Goal: Transaction & Acquisition: Purchase product/service

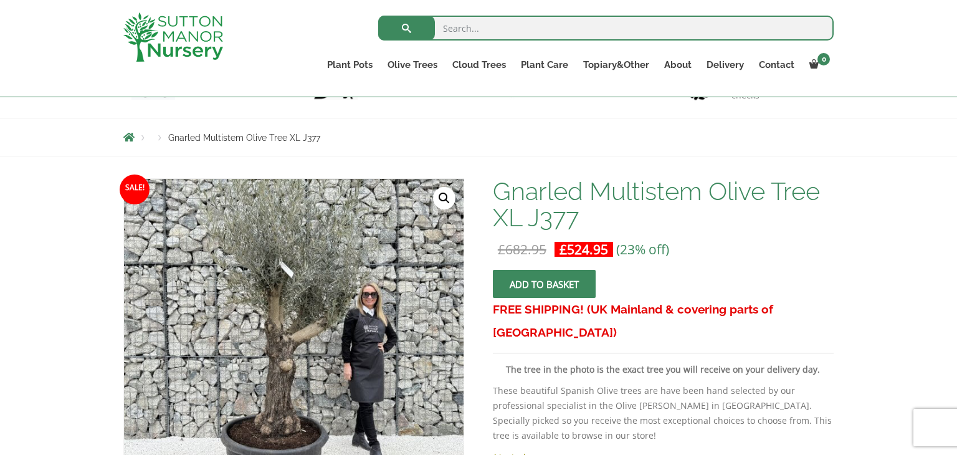
scroll to position [50, 0]
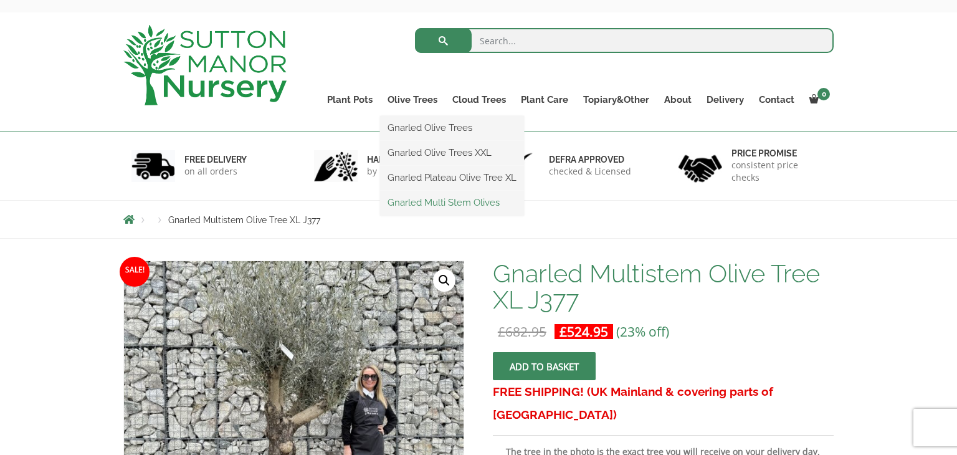
click at [432, 200] on link "Gnarled Multi Stem Olives" at bounding box center [452, 202] width 144 height 19
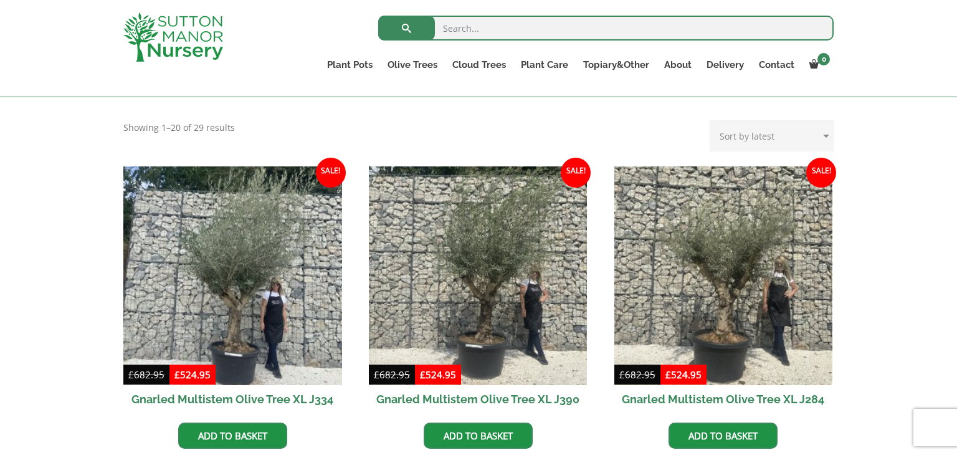
scroll to position [473, 0]
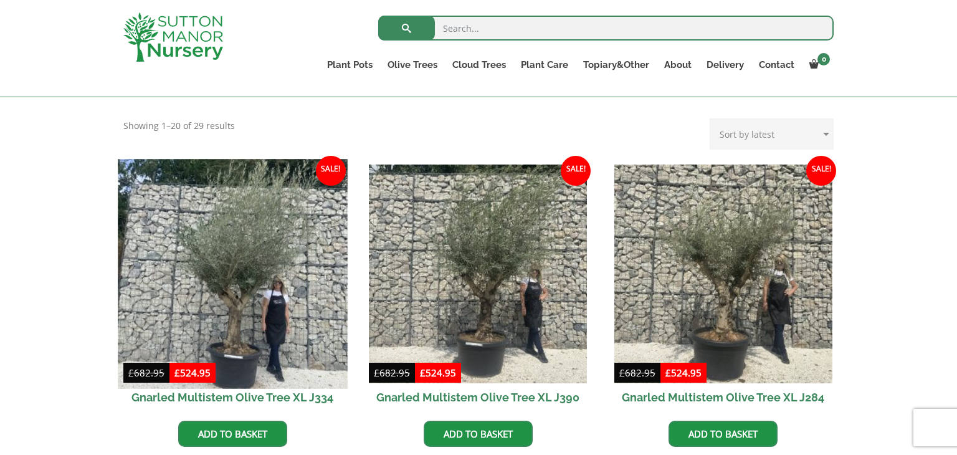
click at [230, 291] on img at bounding box center [232, 273] width 229 height 229
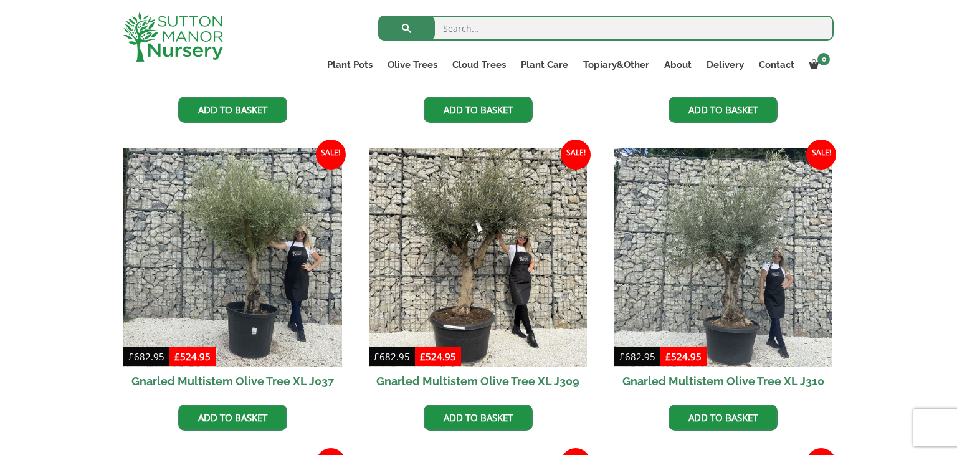
scroll to position [822, 0]
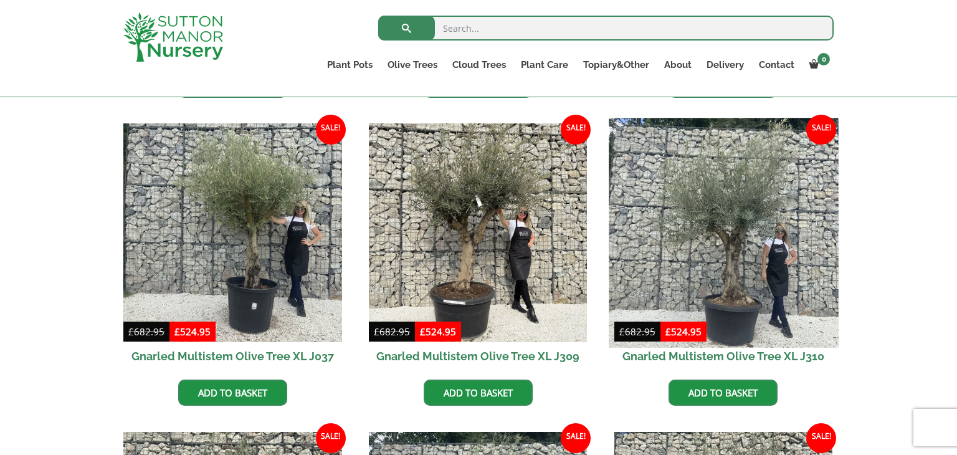
click at [759, 258] on img at bounding box center [722, 232] width 229 height 229
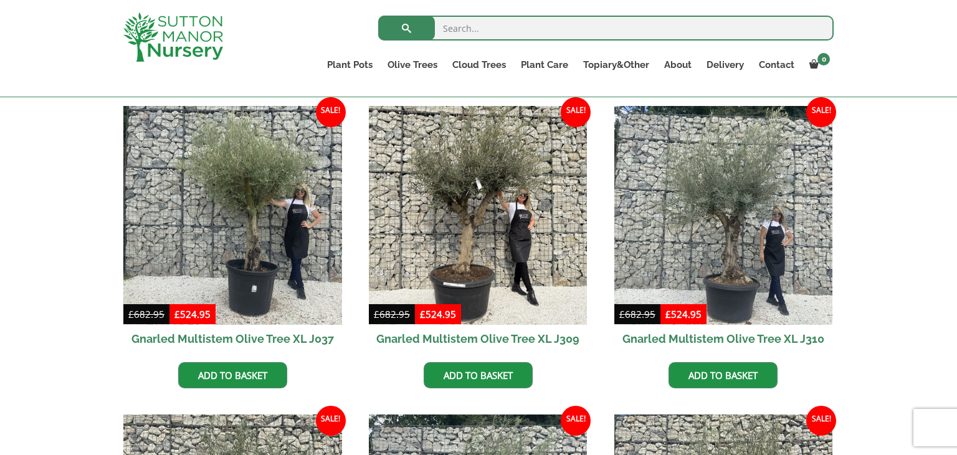
scroll to position [797, 0]
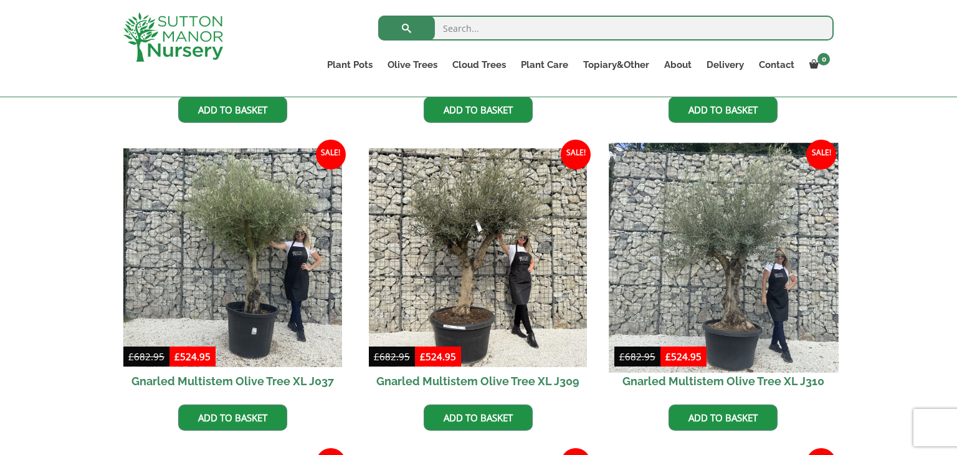
click at [732, 258] on img at bounding box center [722, 257] width 229 height 229
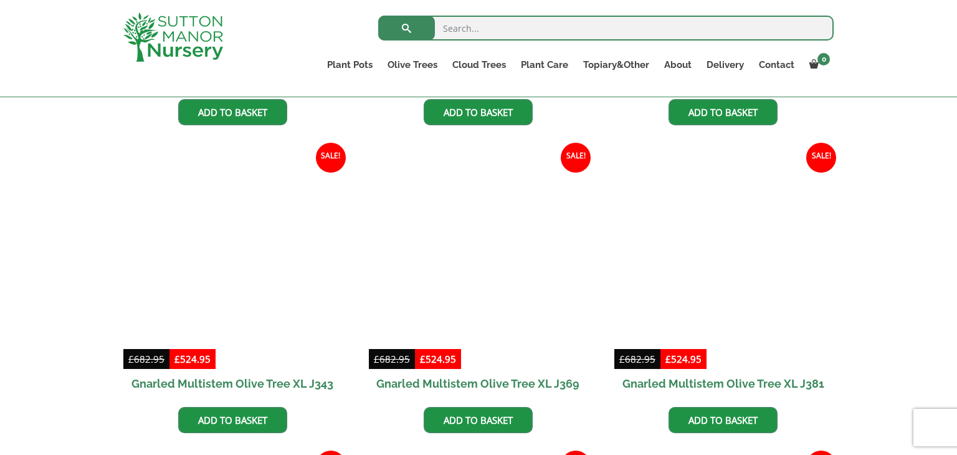
scroll to position [1719, 0]
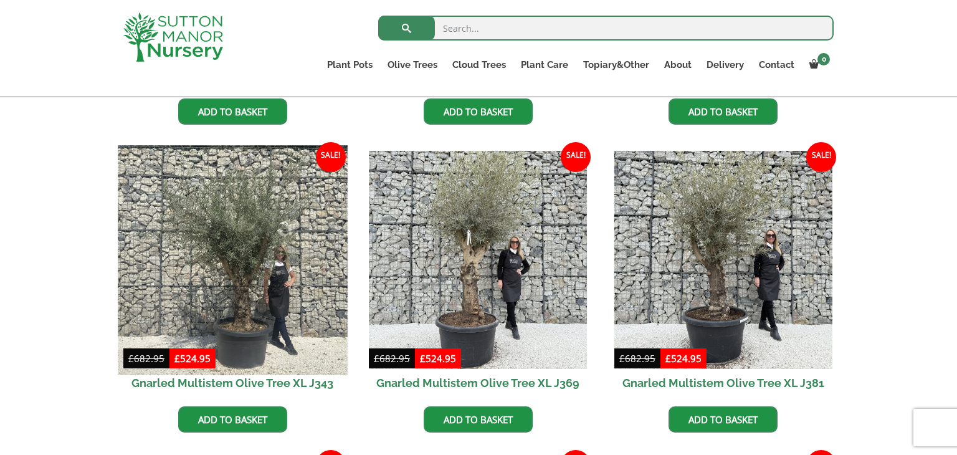
click at [227, 286] on img at bounding box center [232, 259] width 229 height 229
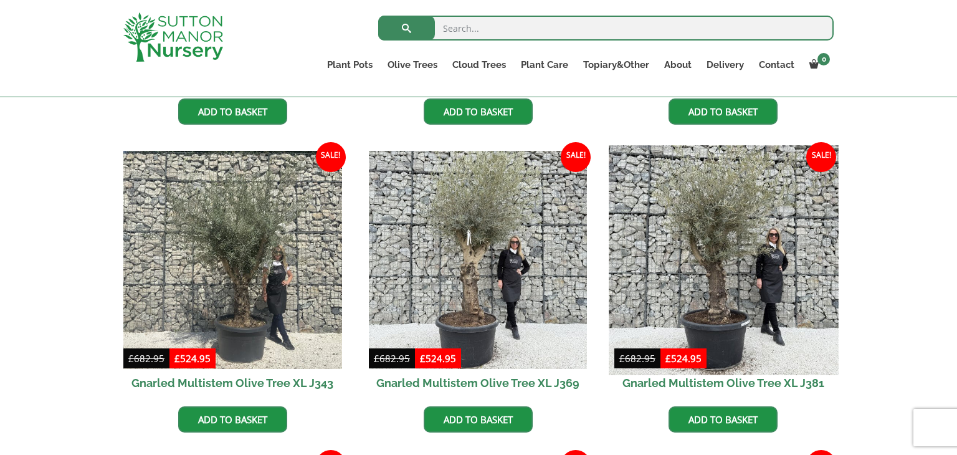
click at [738, 258] on img at bounding box center [722, 259] width 229 height 229
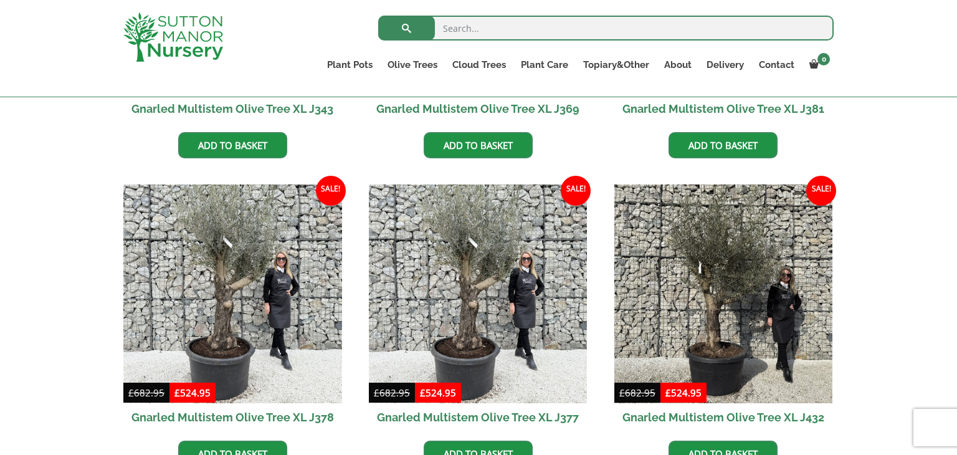
scroll to position [2018, 0]
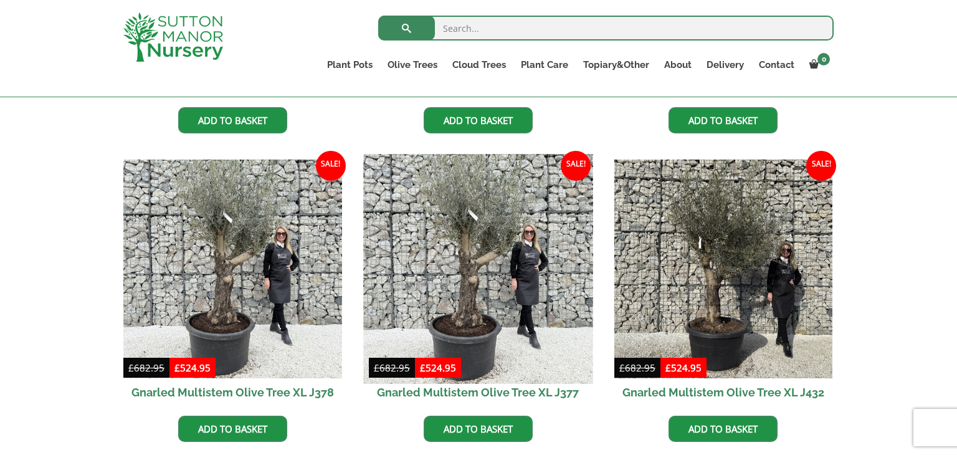
click at [483, 290] on img at bounding box center [477, 268] width 229 height 229
click at [453, 280] on img at bounding box center [477, 268] width 229 height 229
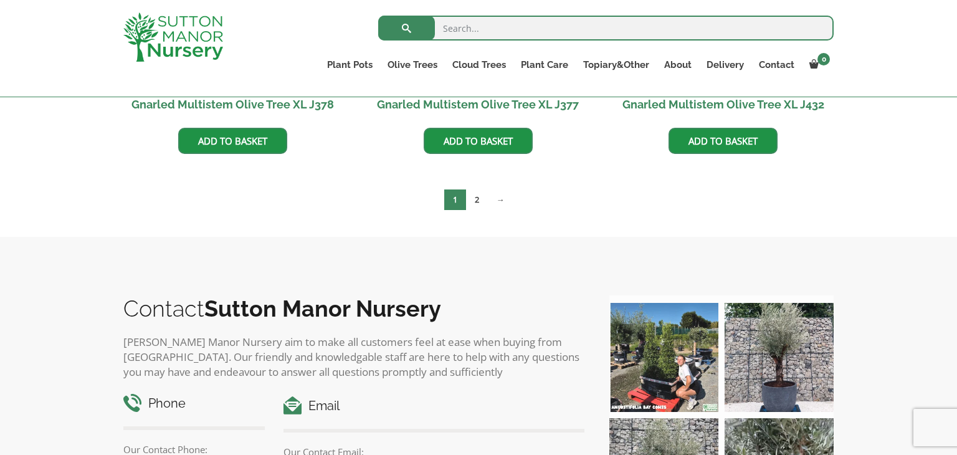
scroll to position [2317, 0]
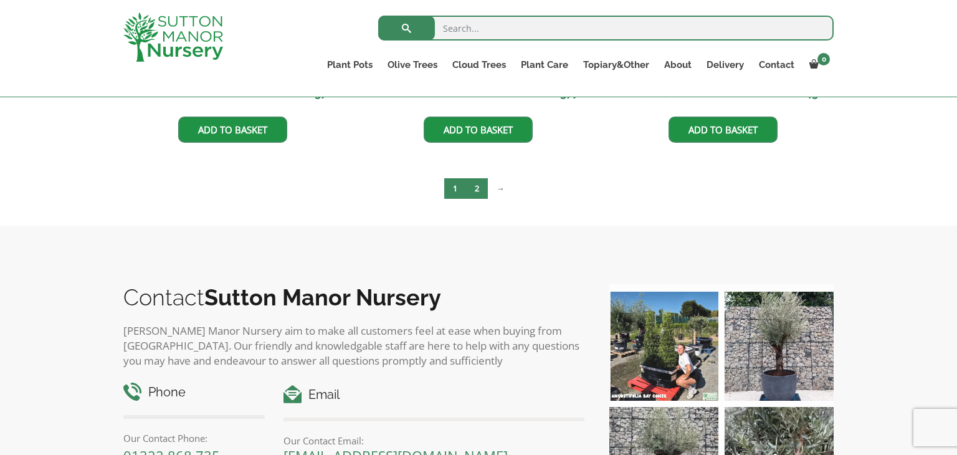
click at [476, 184] on link "2" at bounding box center [477, 188] width 22 height 21
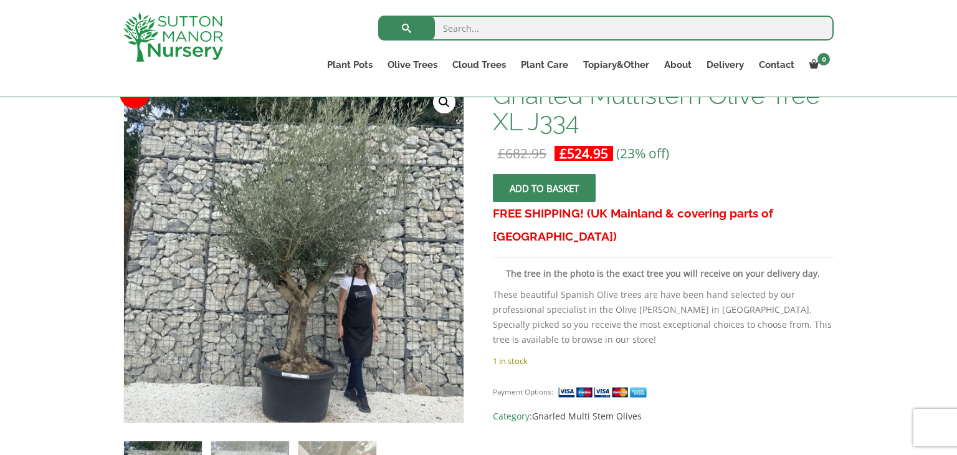
scroll to position [224, 0]
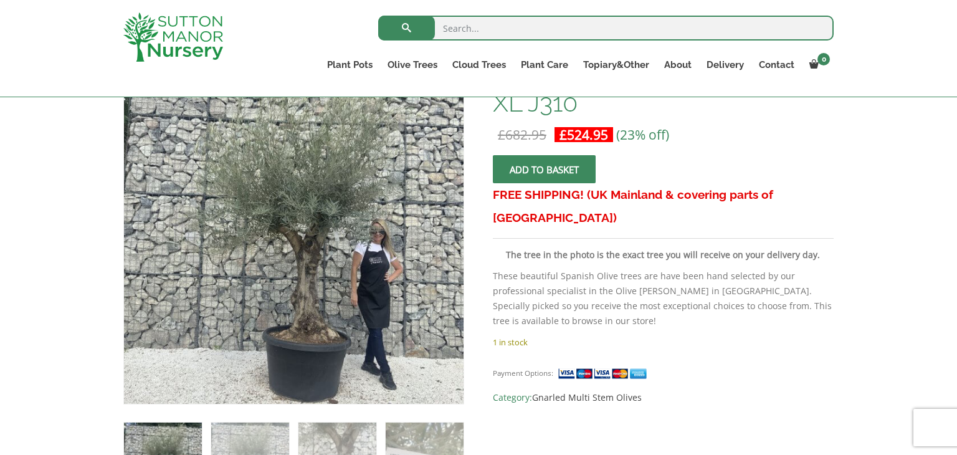
scroll to position [199, 0]
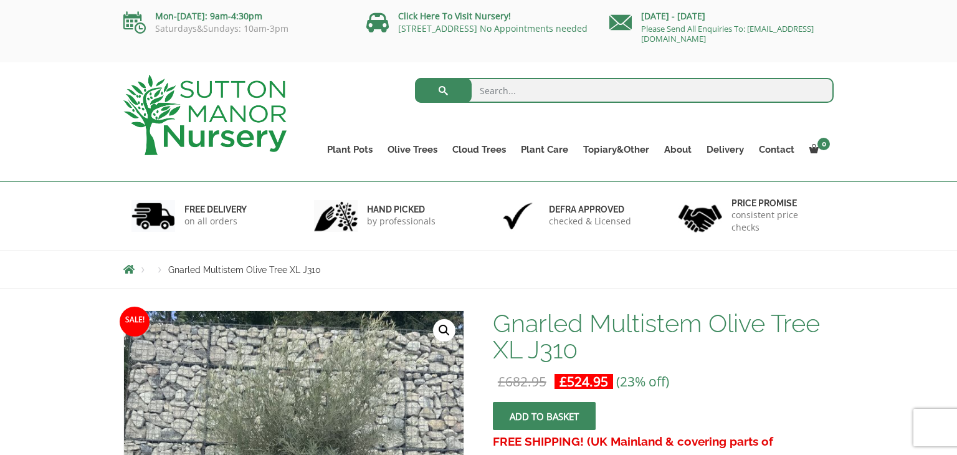
click at [445, 327] on link "🔍" at bounding box center [444, 330] width 22 height 22
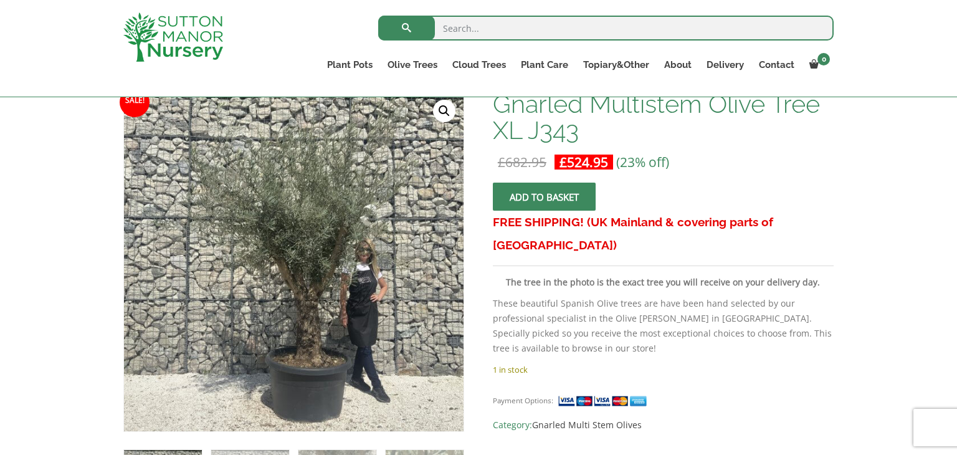
scroll to position [199, 0]
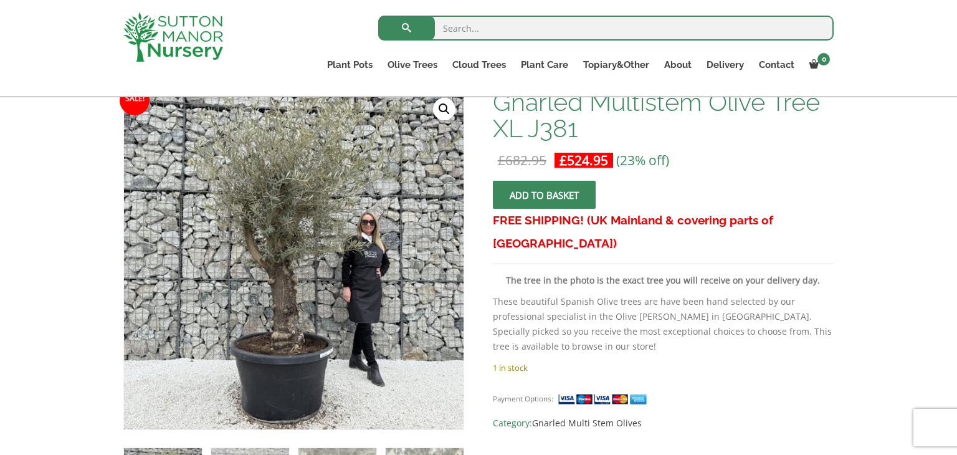
scroll to position [199, 0]
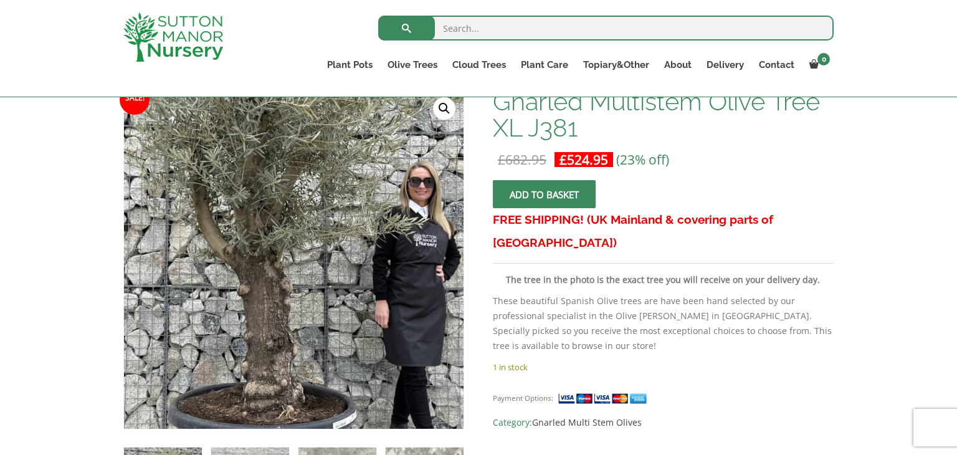
click at [304, 269] on img at bounding box center [285, 250] width 623 height 623
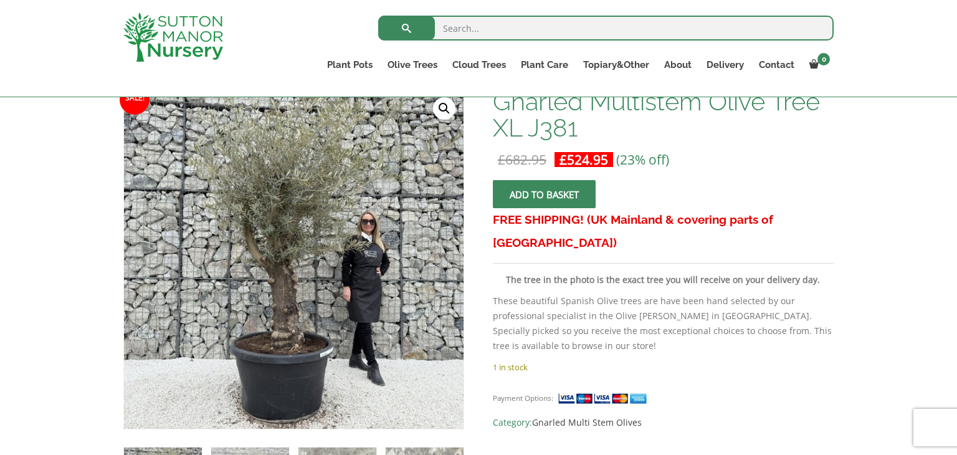
click at [443, 99] on link "🔍" at bounding box center [444, 108] width 22 height 22
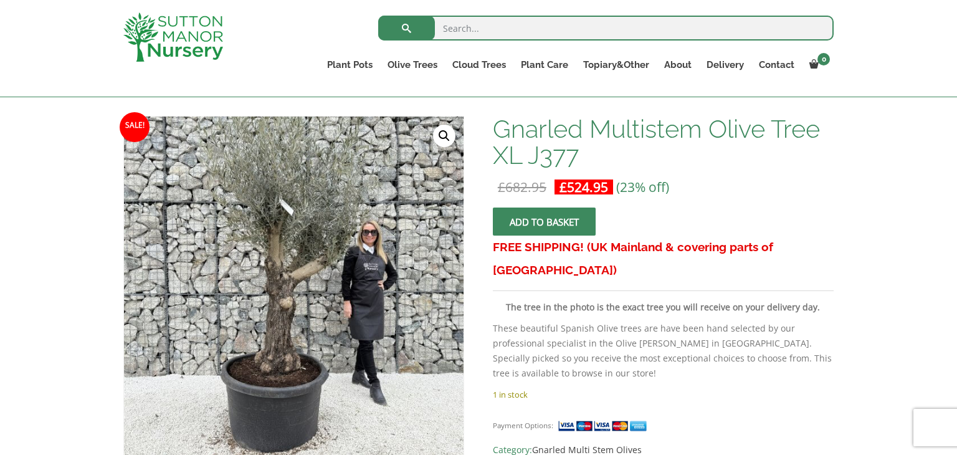
scroll to position [174, 0]
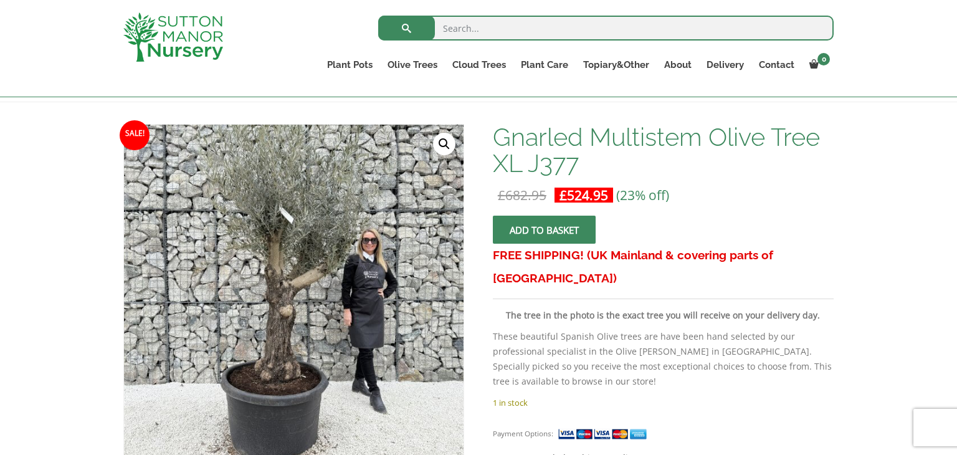
scroll to position [174, 0]
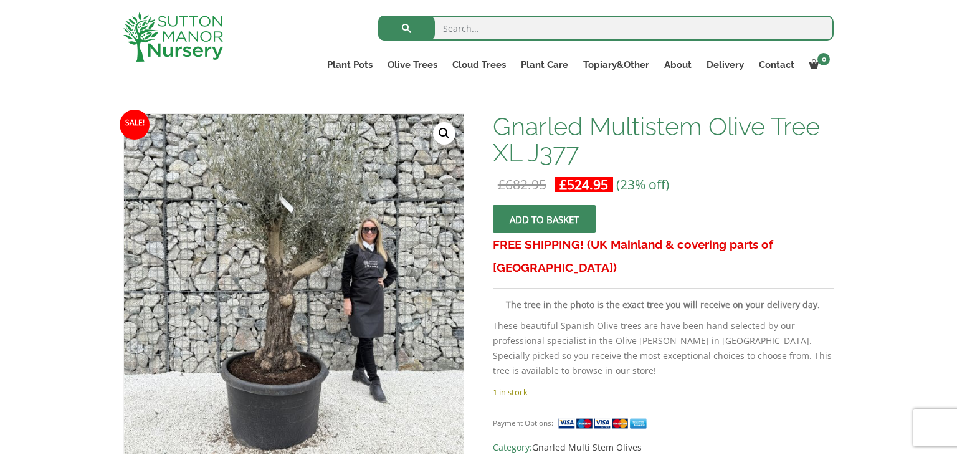
click at [447, 135] on link "🔍" at bounding box center [444, 133] width 22 height 22
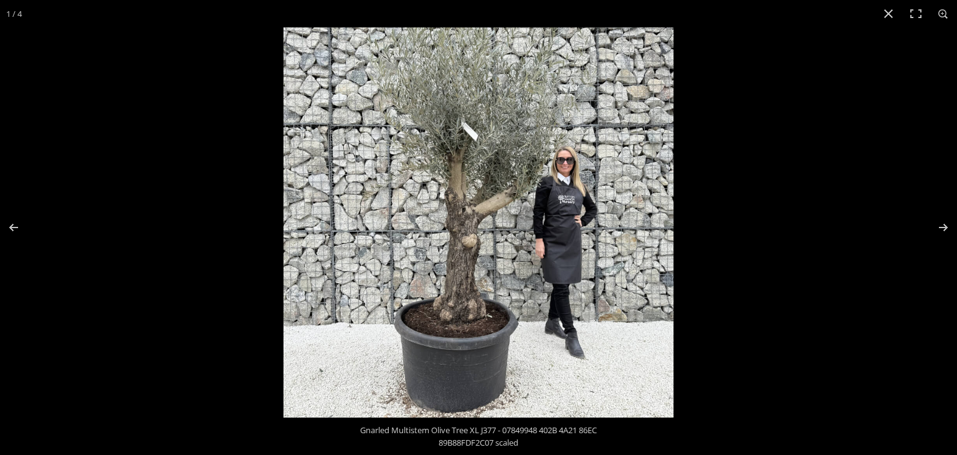
click at [409, 277] on img at bounding box center [478, 222] width 390 height 390
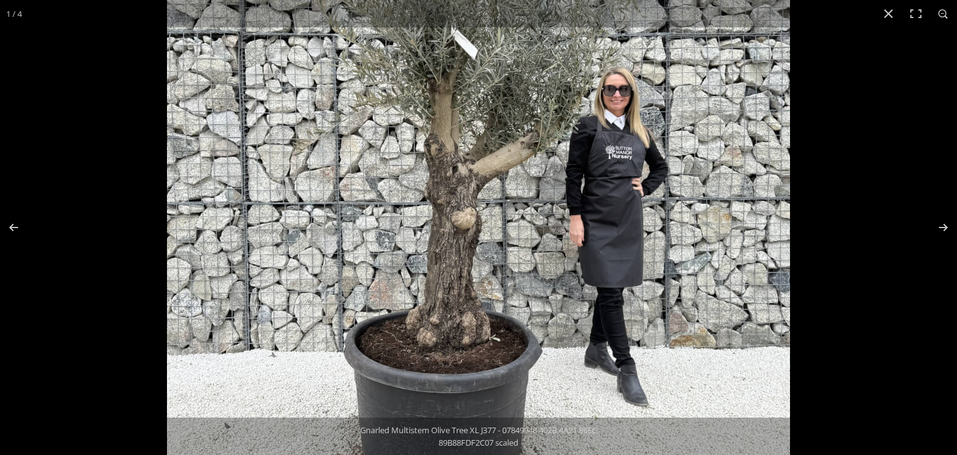
click at [442, 287] on img at bounding box center [478, 189] width 623 height 623
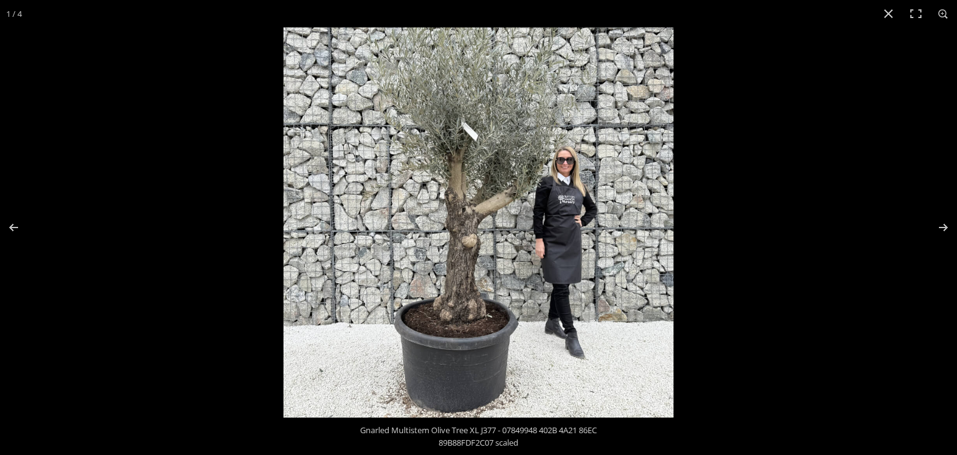
click at [442, 287] on img at bounding box center [478, 222] width 390 height 390
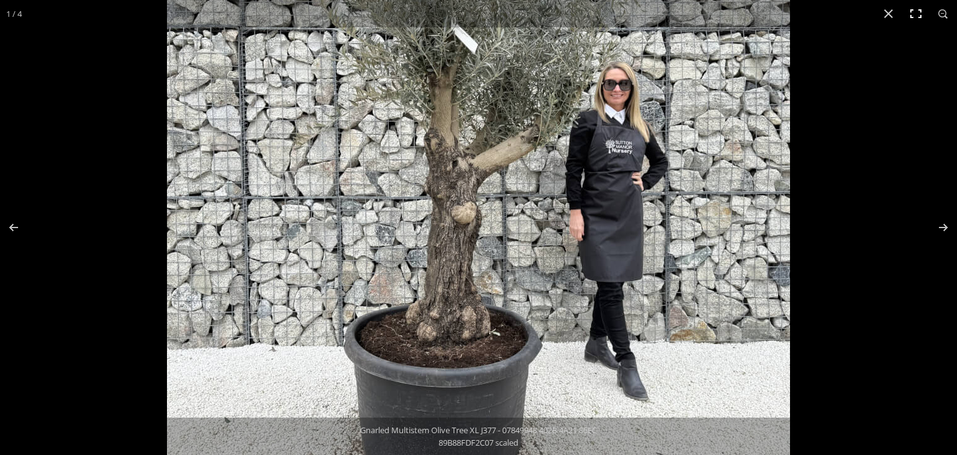
click at [914, 16] on button "Toggle fullscreen" at bounding box center [915, 13] width 27 height 27
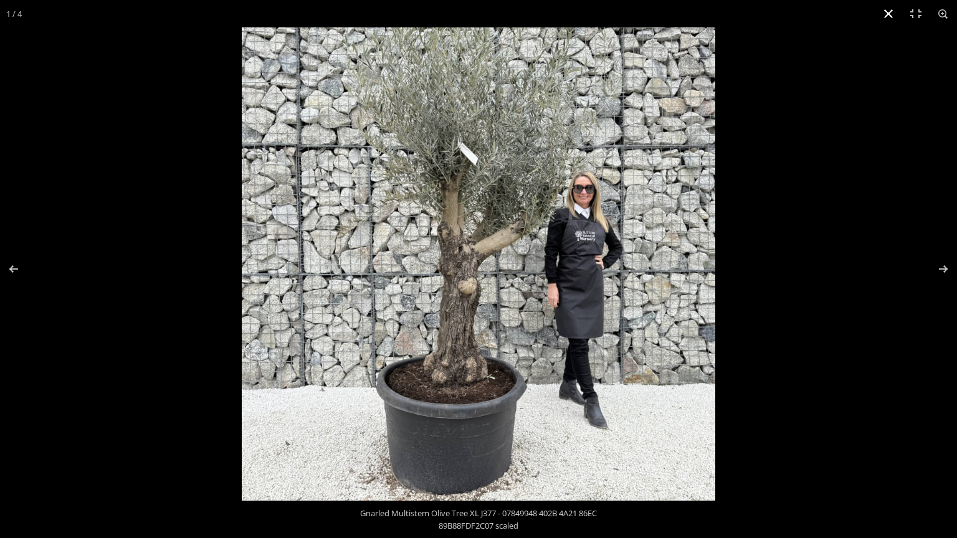
click at [883, 16] on button "Close (Esc)" at bounding box center [887, 13] width 27 height 27
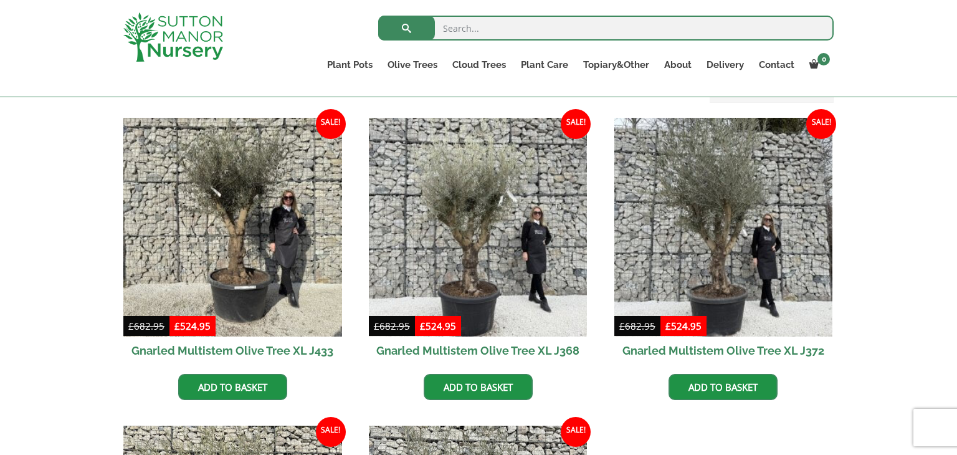
scroll to position [299, 0]
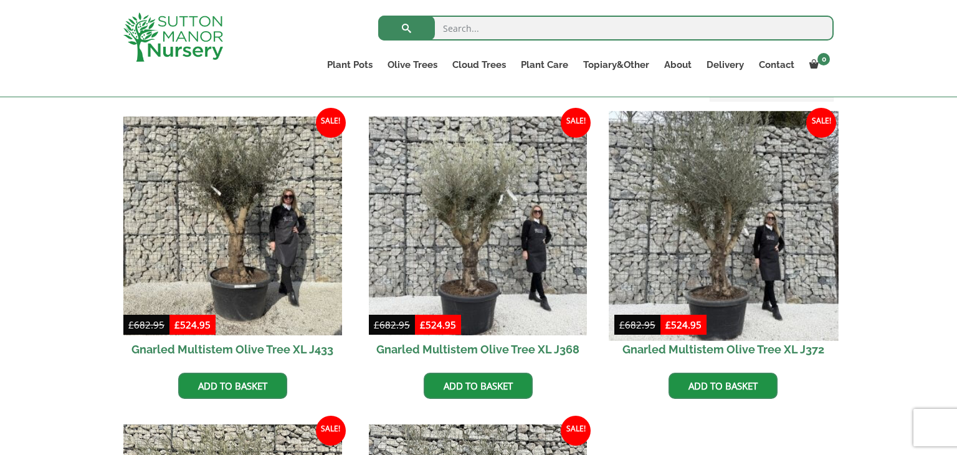
click at [726, 257] on img at bounding box center [722, 225] width 229 height 229
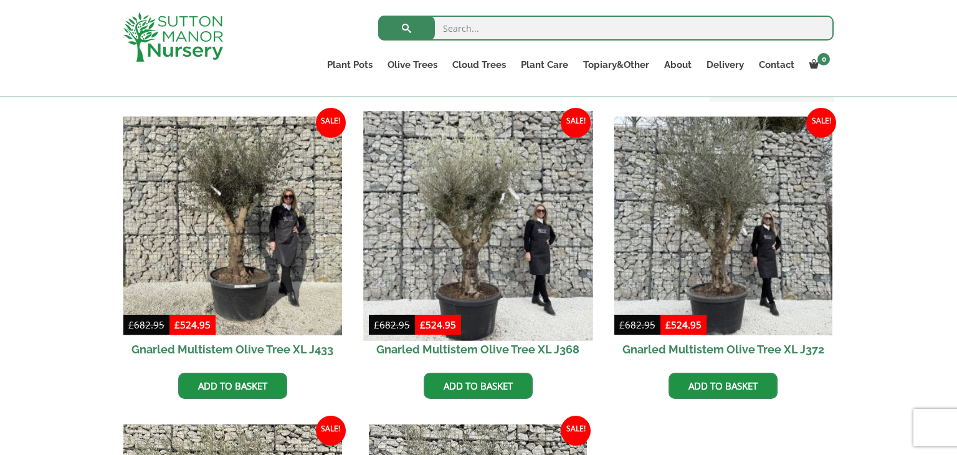
click at [455, 264] on img at bounding box center [477, 225] width 229 height 229
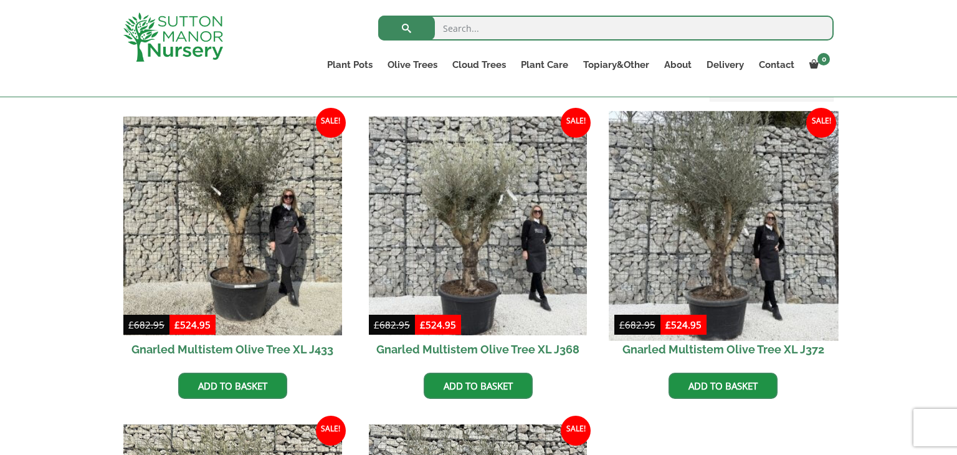
click at [741, 257] on img at bounding box center [722, 225] width 229 height 229
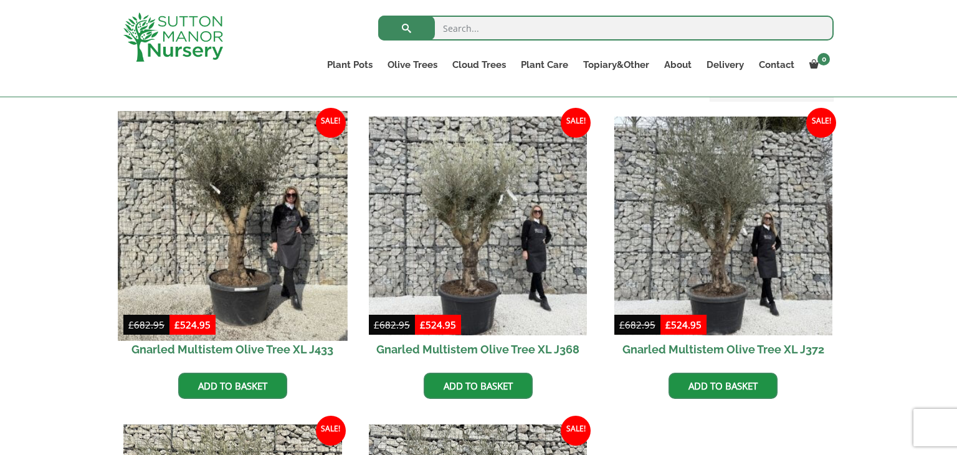
click at [226, 246] on img at bounding box center [232, 225] width 229 height 229
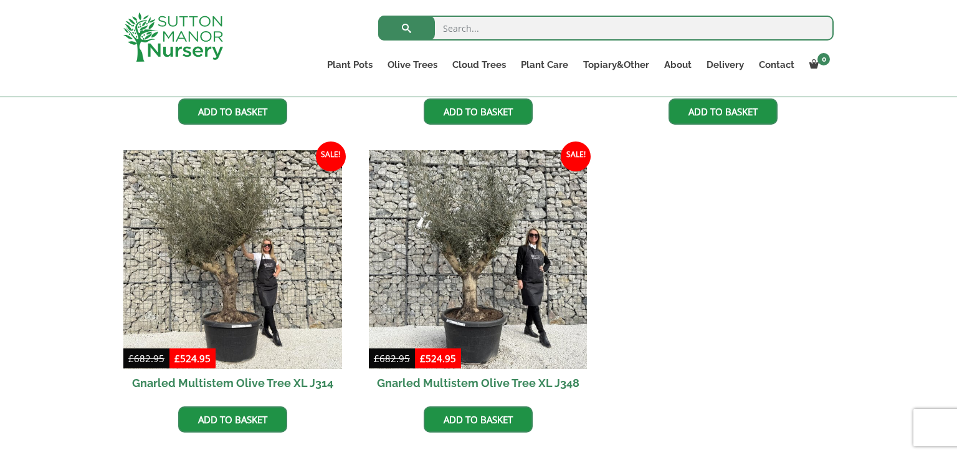
scroll to position [598, 0]
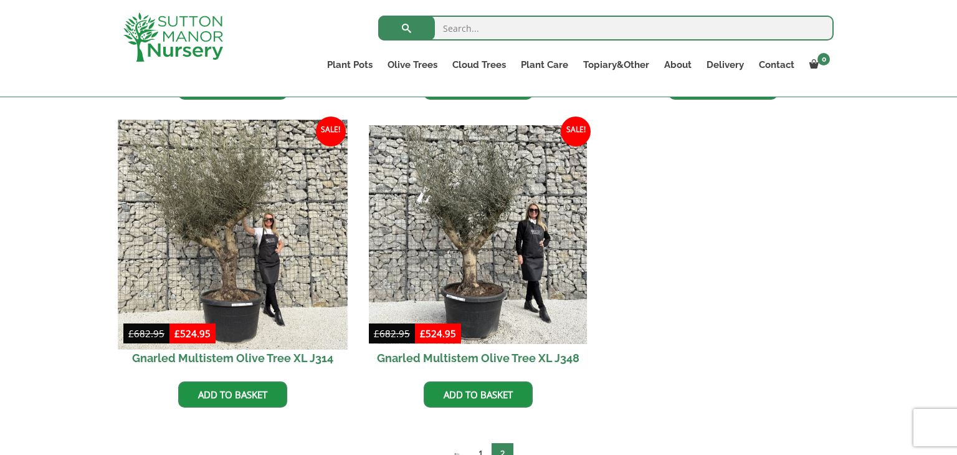
click at [237, 247] on img at bounding box center [232, 234] width 229 height 229
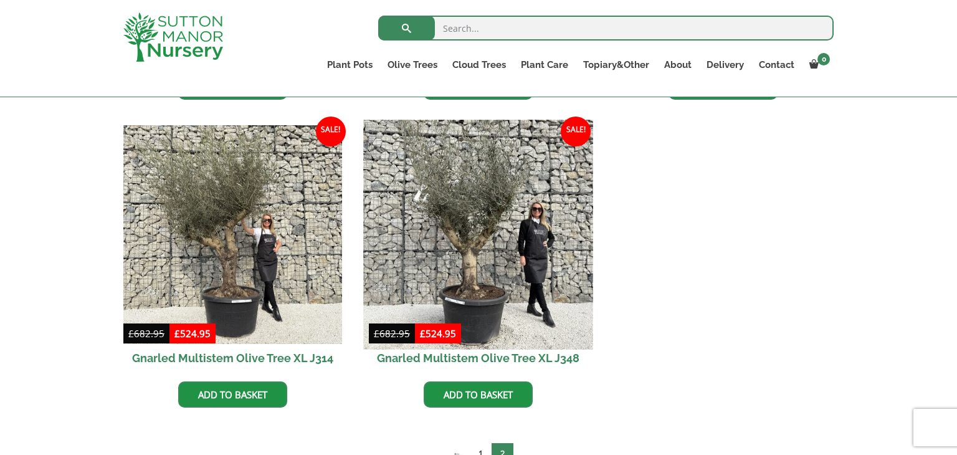
click at [465, 279] on img at bounding box center [477, 234] width 229 height 229
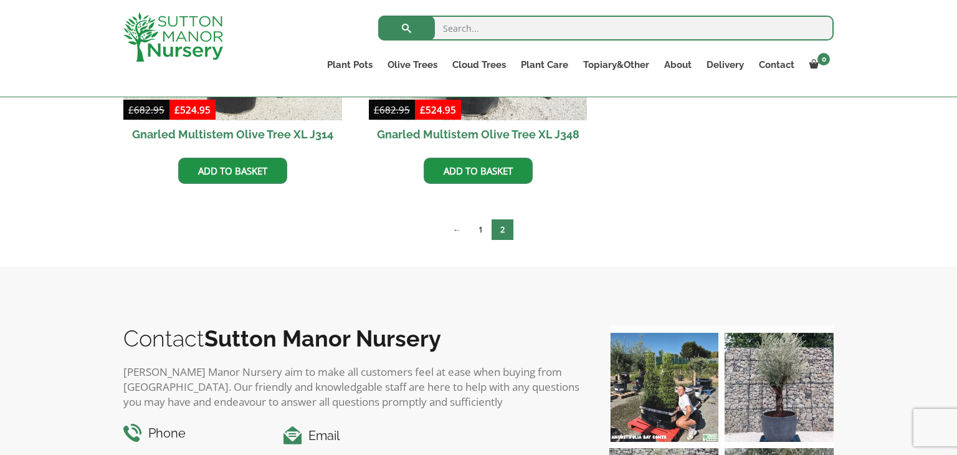
scroll to position [847, 0]
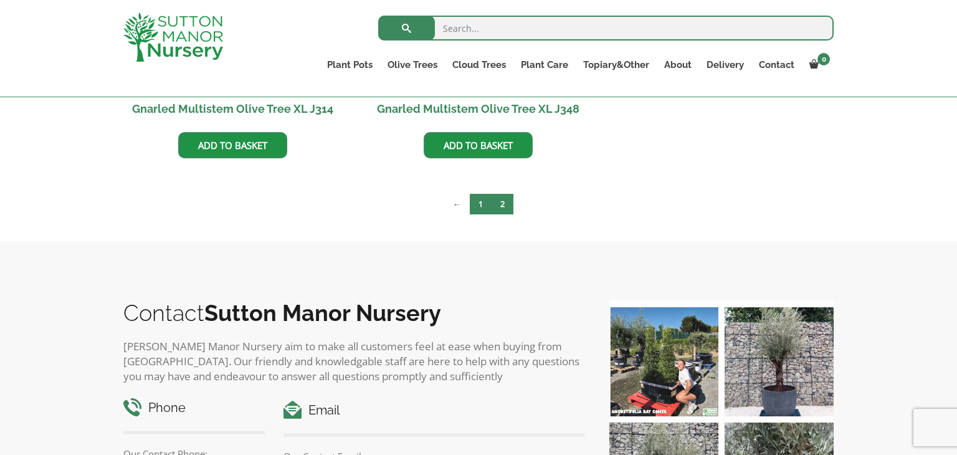
click at [477, 208] on link "1" at bounding box center [481, 204] width 22 height 21
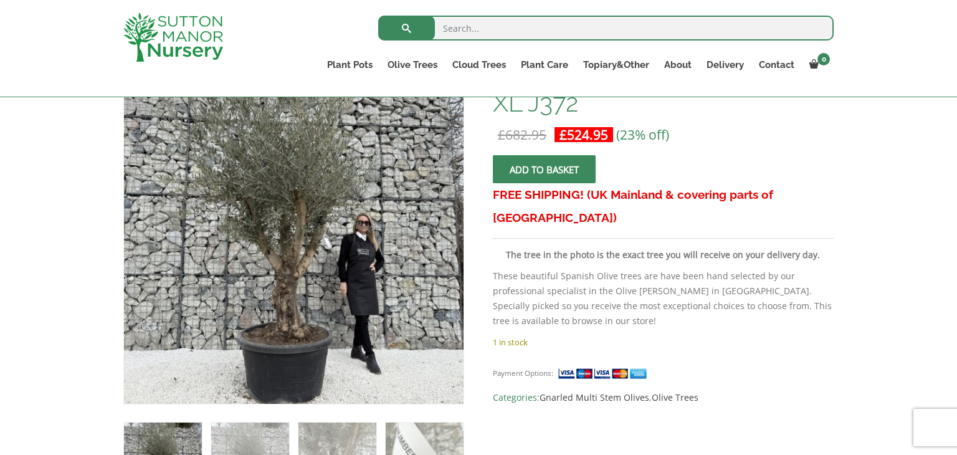
scroll to position [249, 0]
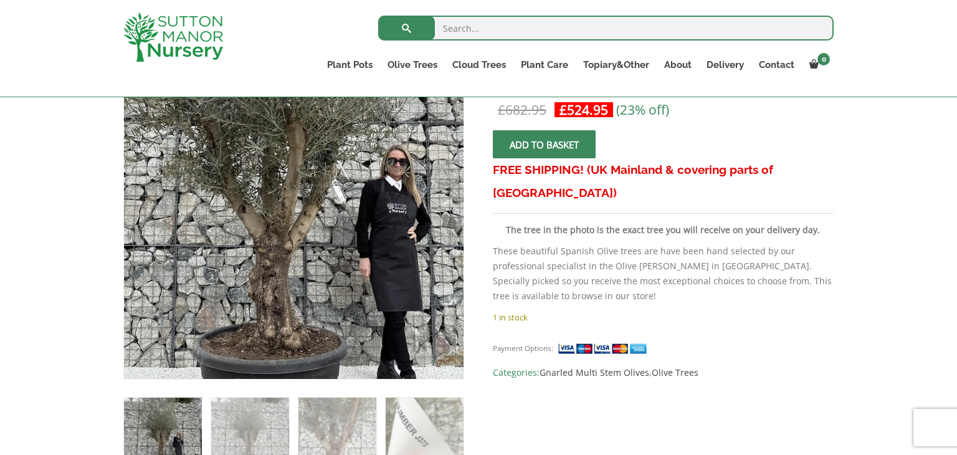
click at [309, 256] on img at bounding box center [285, 180] width 552 height 552
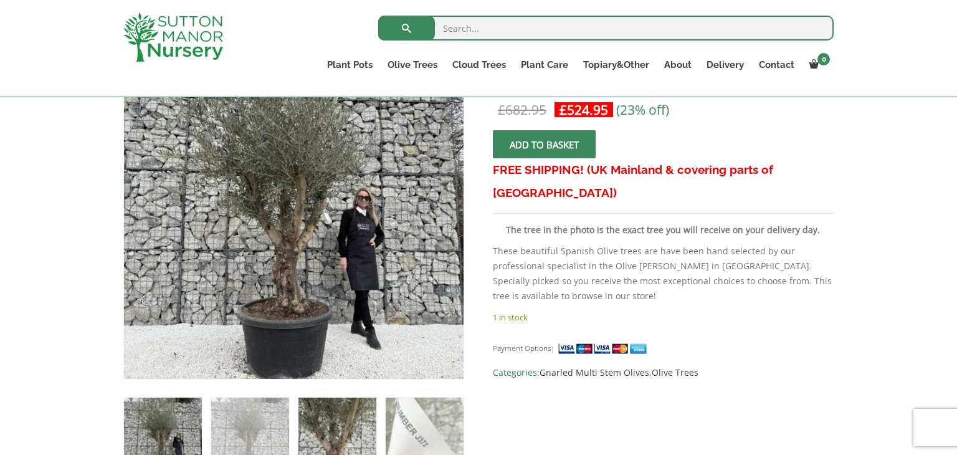
click at [324, 424] on img at bounding box center [337, 436] width 78 height 78
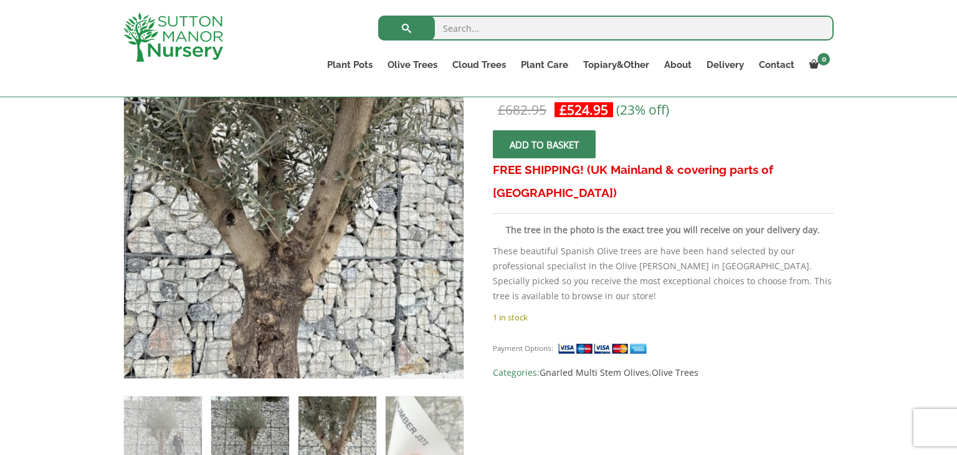
click at [272, 429] on img at bounding box center [250, 435] width 78 height 78
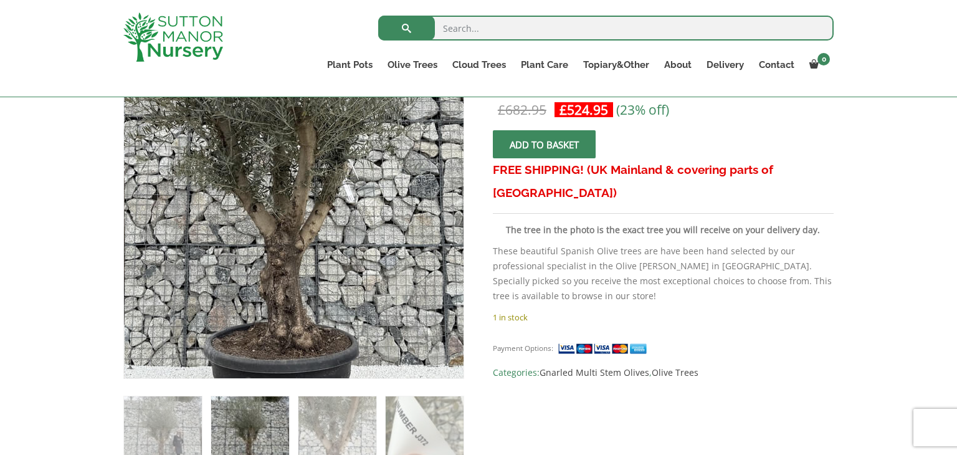
click at [297, 260] on img at bounding box center [292, 178] width 552 height 552
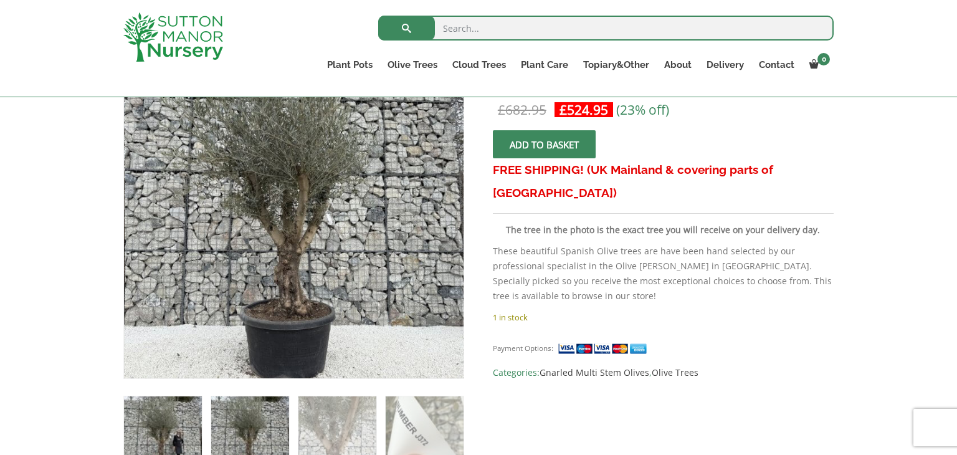
click at [176, 449] on img at bounding box center [163, 435] width 78 height 78
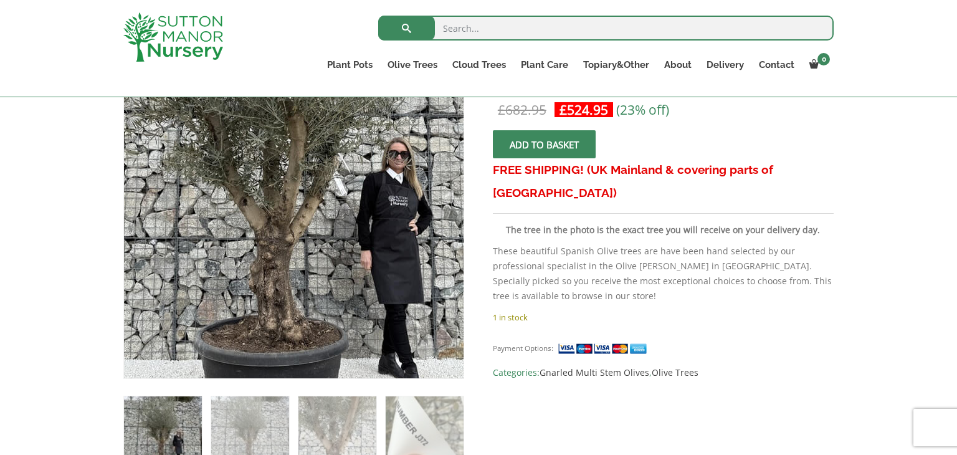
click at [306, 268] on img at bounding box center [286, 173] width 552 height 552
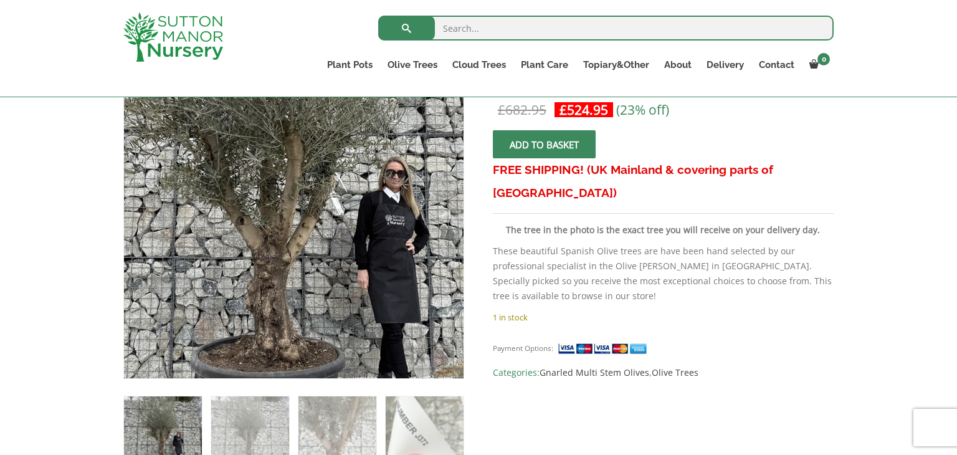
click at [311, 237] on img at bounding box center [283, 192] width 552 height 552
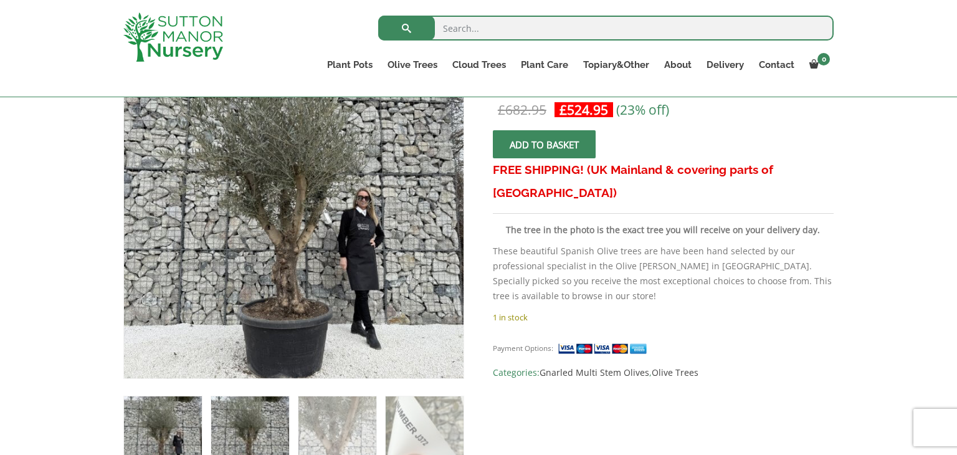
click at [268, 409] on img at bounding box center [250, 435] width 78 height 78
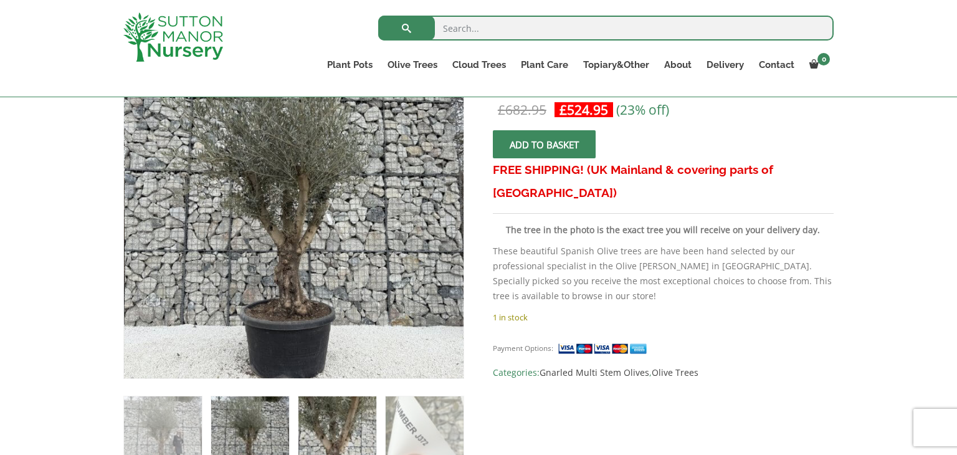
click at [329, 420] on img at bounding box center [337, 435] width 78 height 78
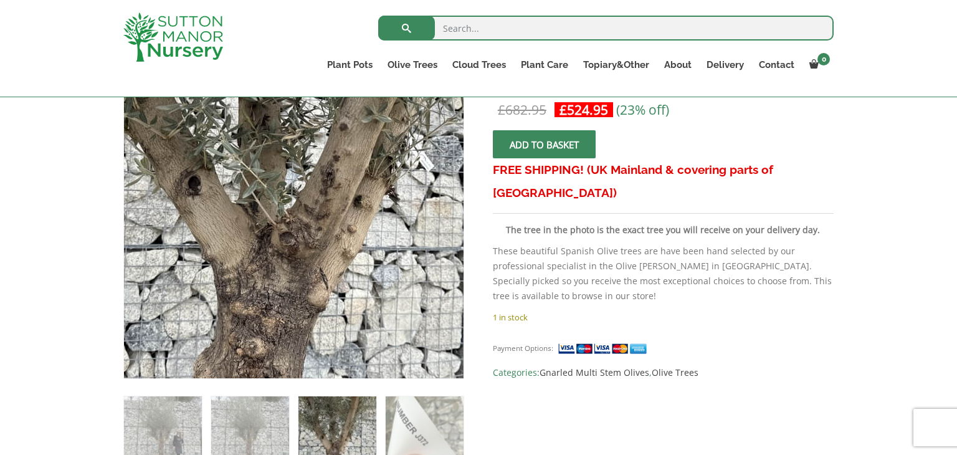
click at [288, 272] on img at bounding box center [297, 170] width 552 height 552
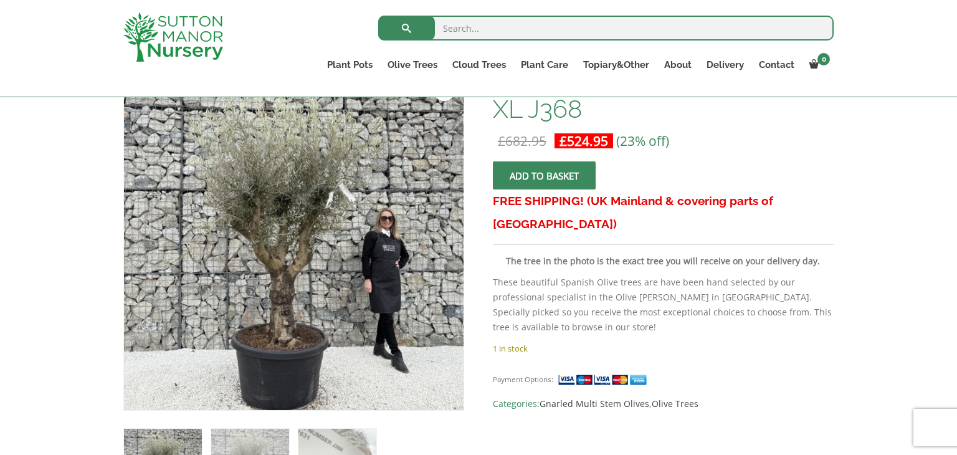
scroll to position [224, 0]
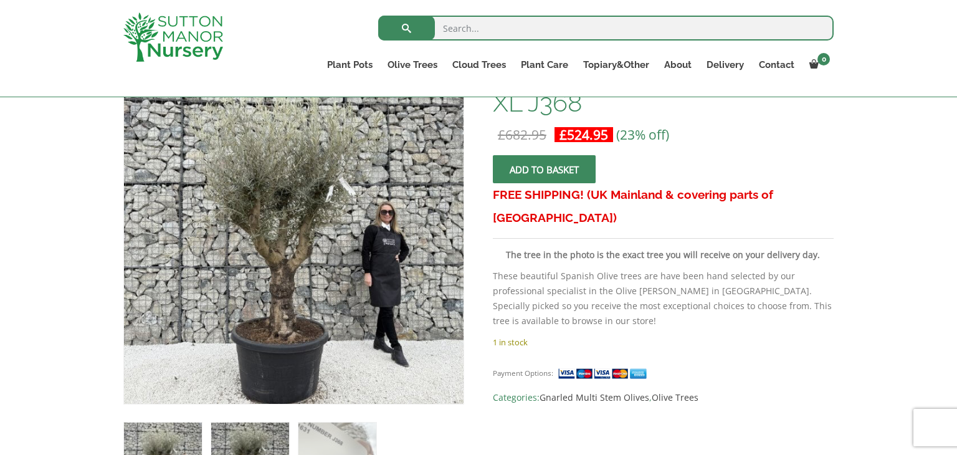
click at [247, 440] on img at bounding box center [250, 461] width 78 height 78
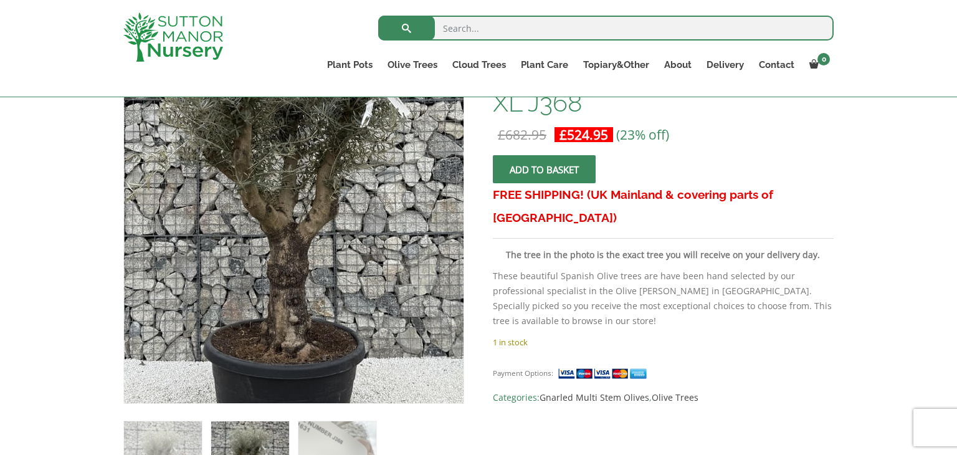
click at [285, 304] on img at bounding box center [300, 191] width 552 height 552
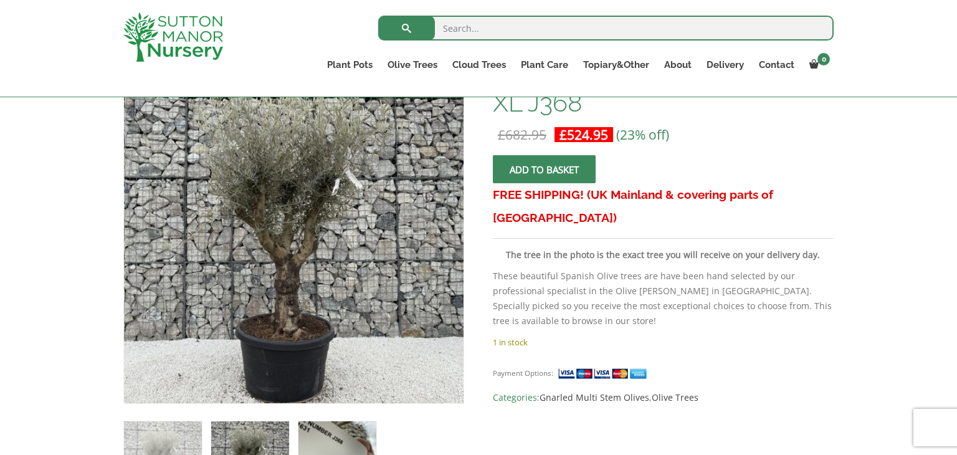
click at [339, 442] on img at bounding box center [337, 460] width 78 height 78
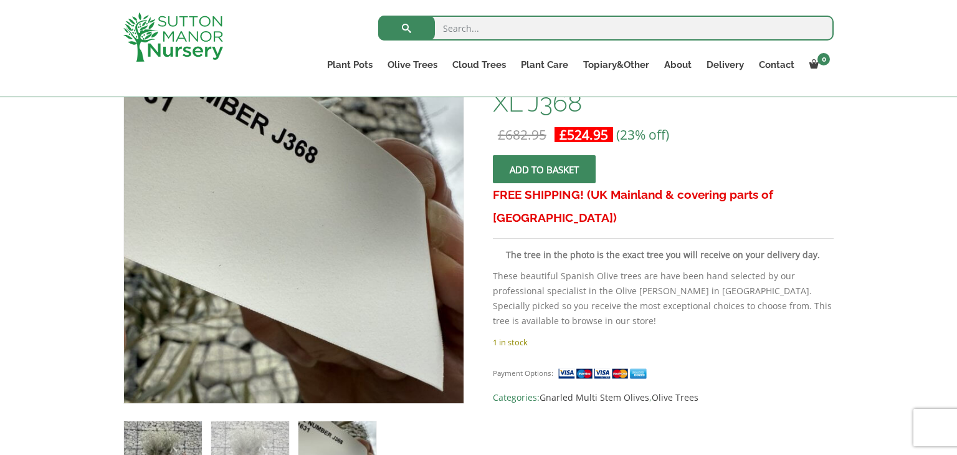
click at [187, 444] on img at bounding box center [163, 460] width 78 height 78
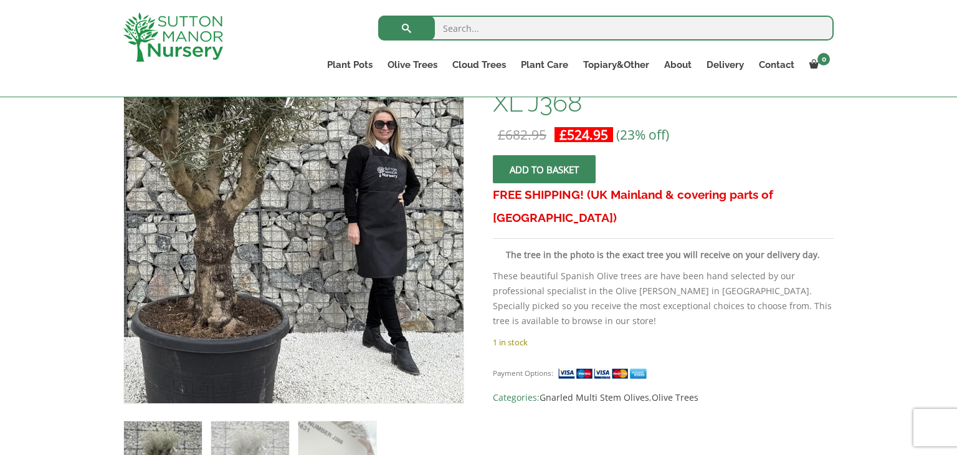
click at [391, 353] on img at bounding box center [234, 160] width 552 height 552
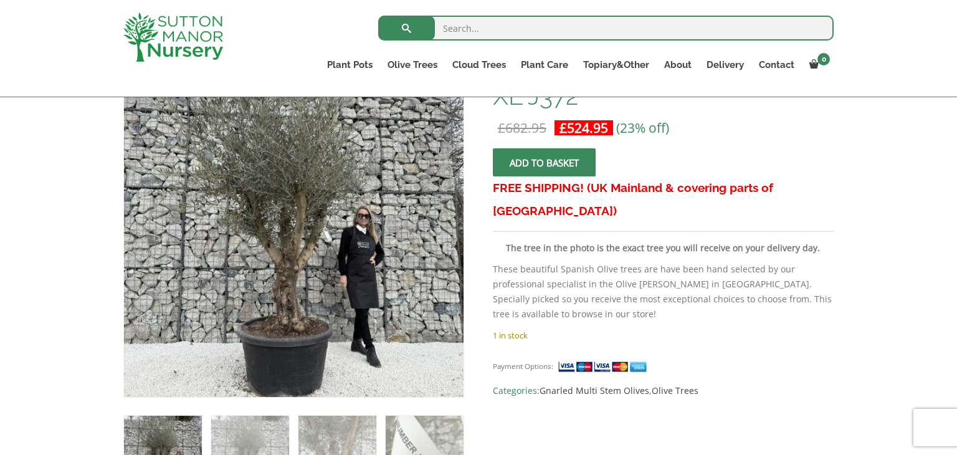
scroll to position [249, 0]
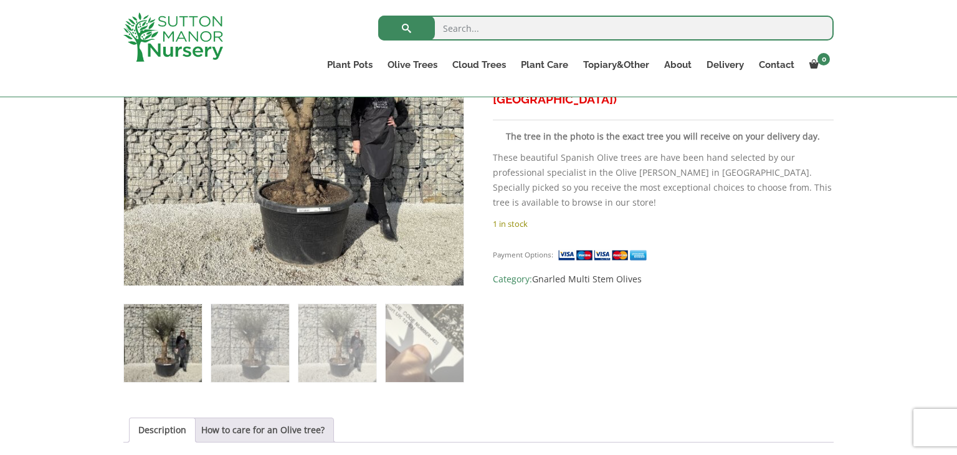
scroll to position [349, 0]
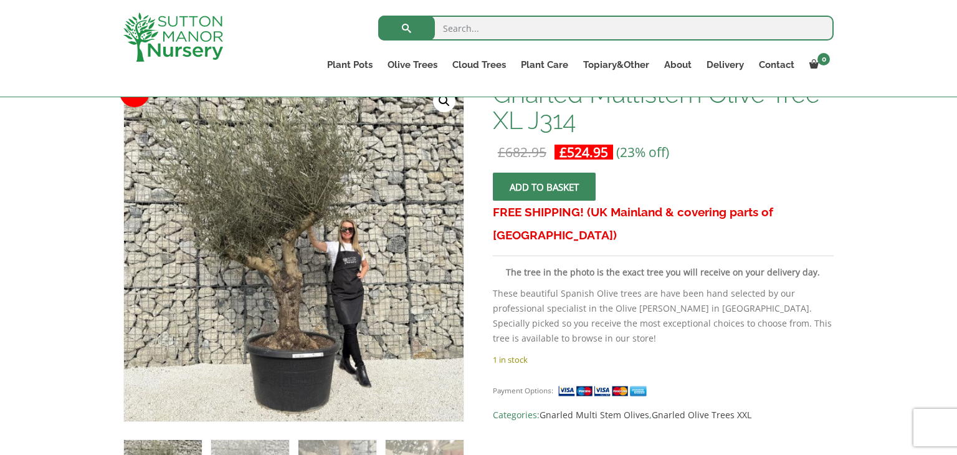
scroll to position [249, 0]
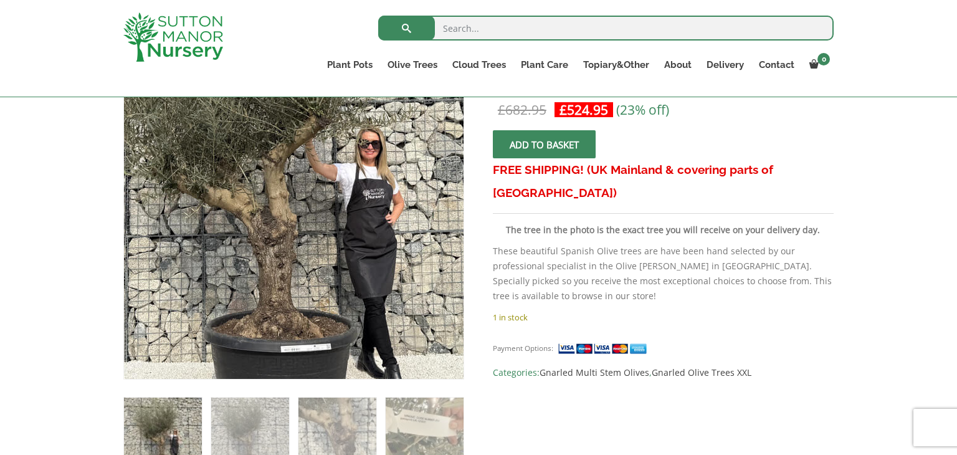
click at [310, 256] on img at bounding box center [283, 180] width 552 height 552
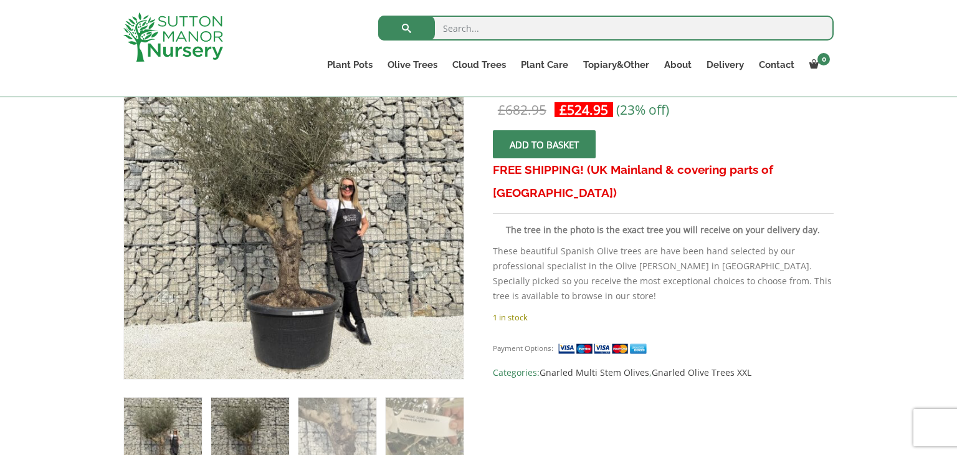
click at [272, 430] on img at bounding box center [250, 436] width 78 height 78
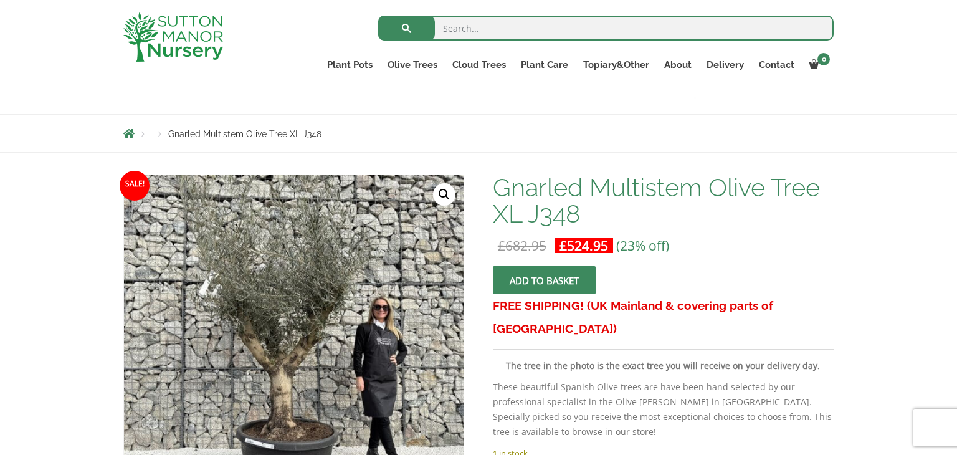
scroll to position [199, 0]
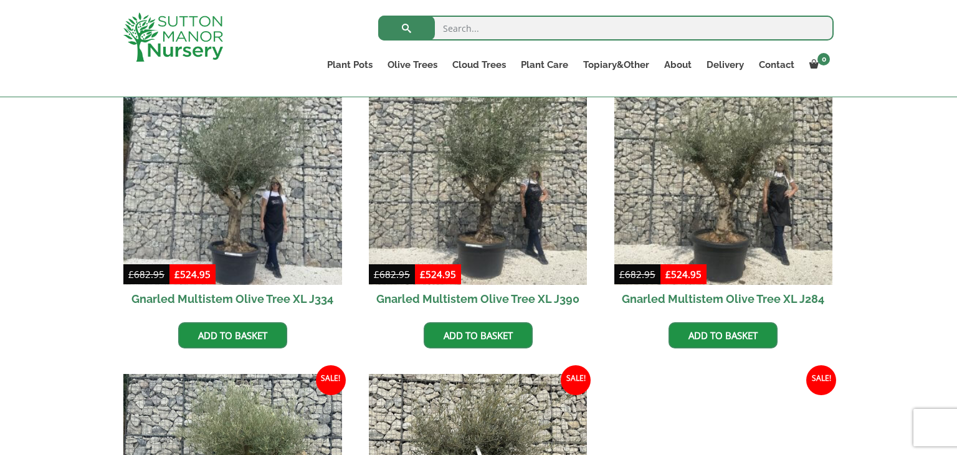
scroll to position [573, 0]
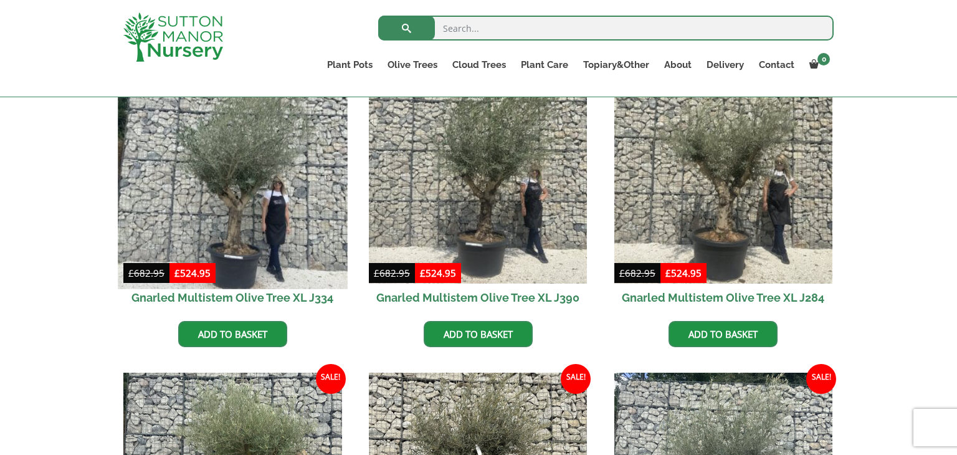
click at [243, 214] on img at bounding box center [232, 173] width 229 height 229
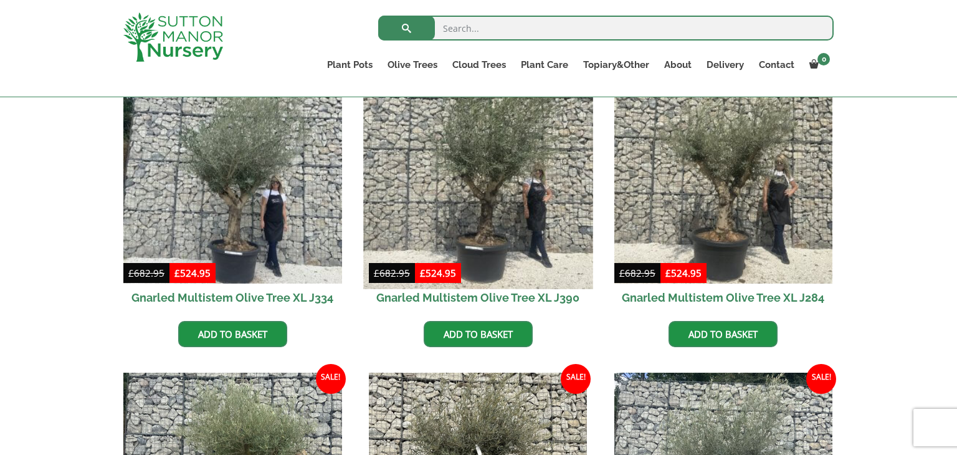
click at [456, 200] on img at bounding box center [477, 173] width 229 height 229
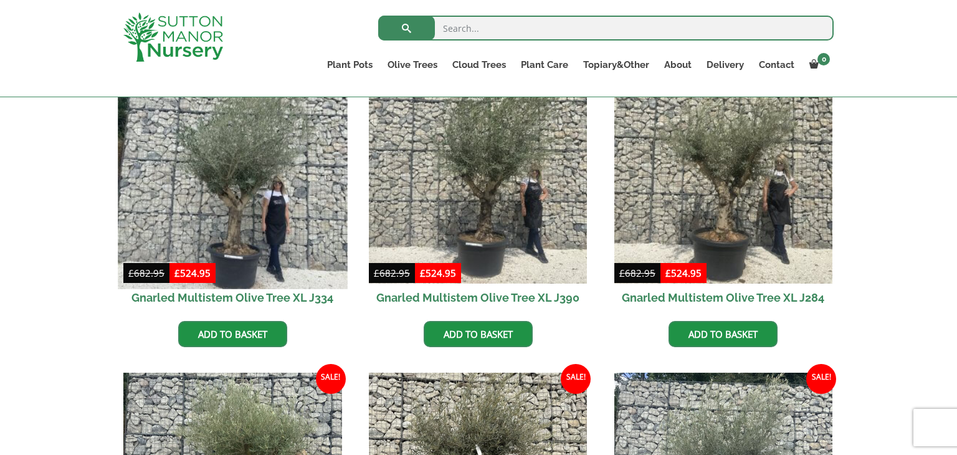
click at [244, 223] on img at bounding box center [232, 173] width 229 height 229
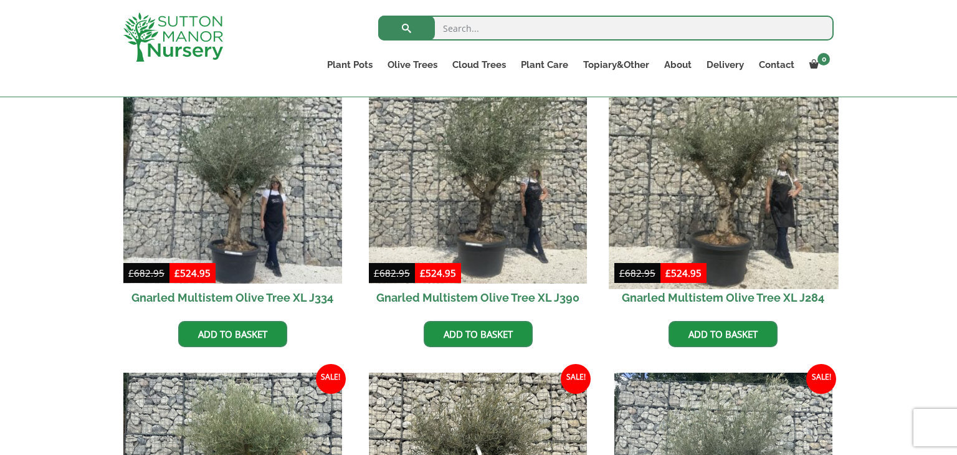
click at [733, 228] on img at bounding box center [722, 173] width 229 height 229
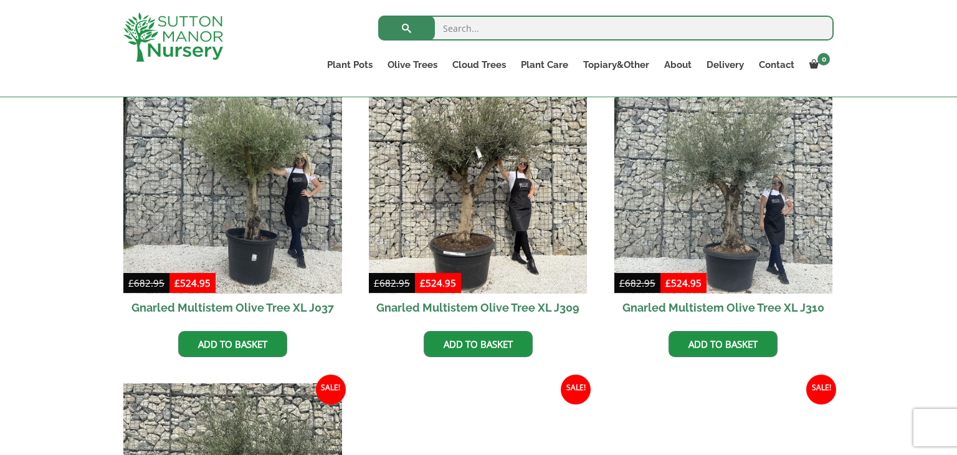
scroll to position [872, 0]
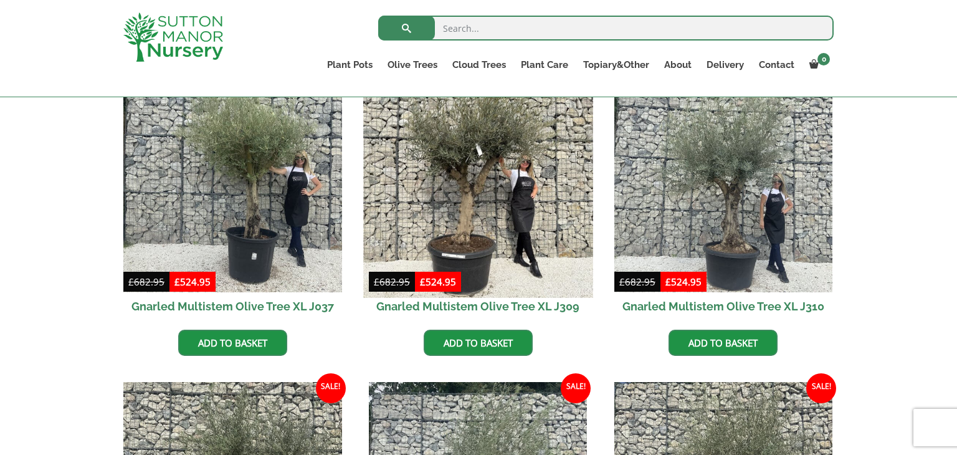
click at [481, 240] on img at bounding box center [477, 183] width 229 height 229
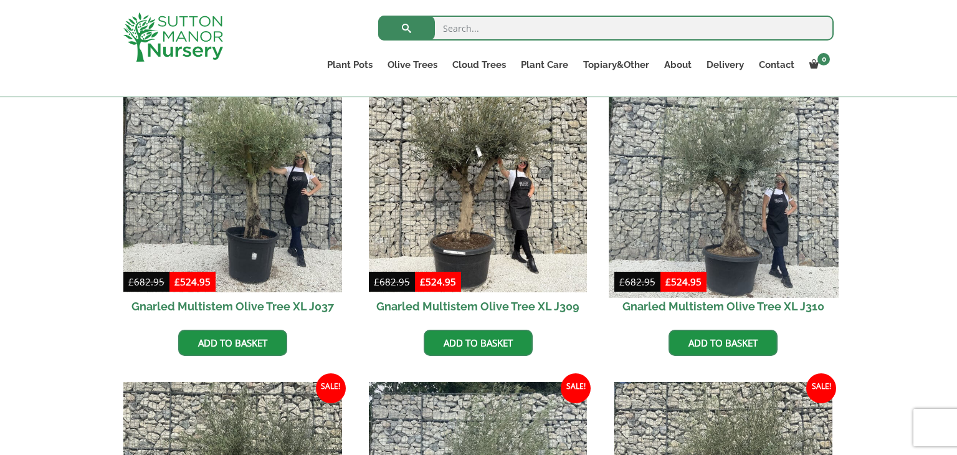
click at [729, 228] on img at bounding box center [722, 183] width 229 height 229
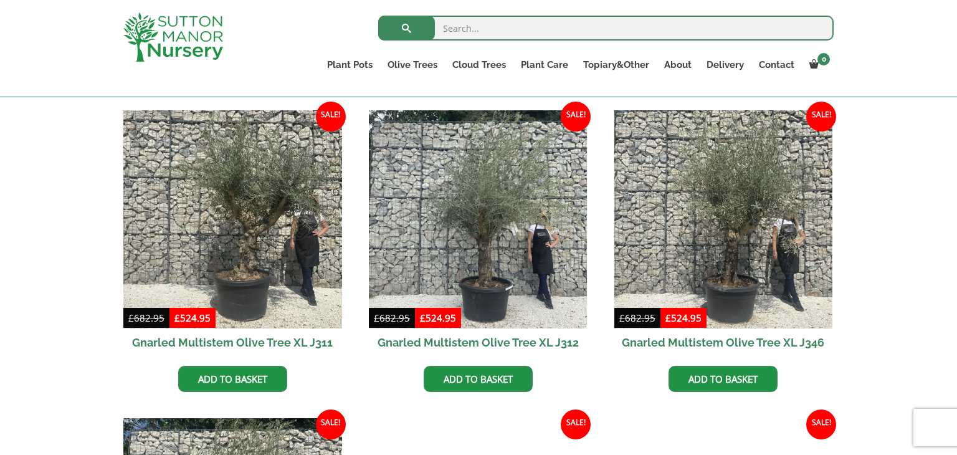
scroll to position [1146, 0]
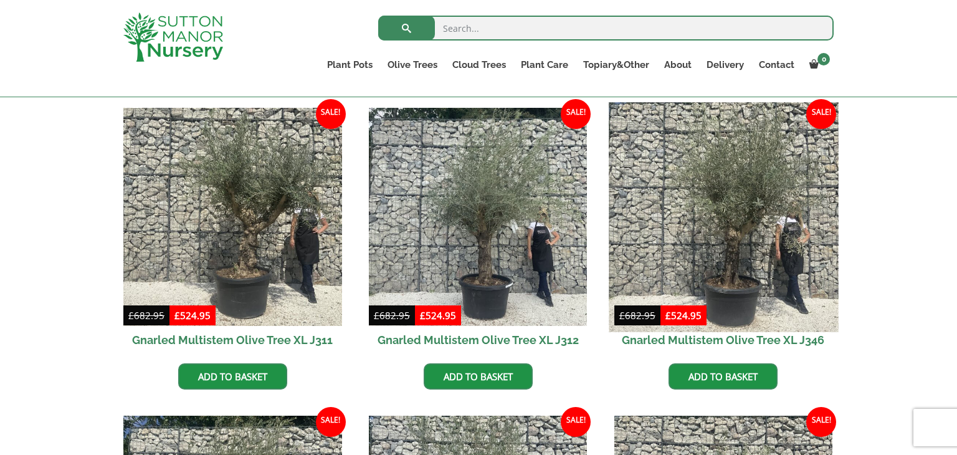
click at [732, 268] on img at bounding box center [722, 216] width 229 height 229
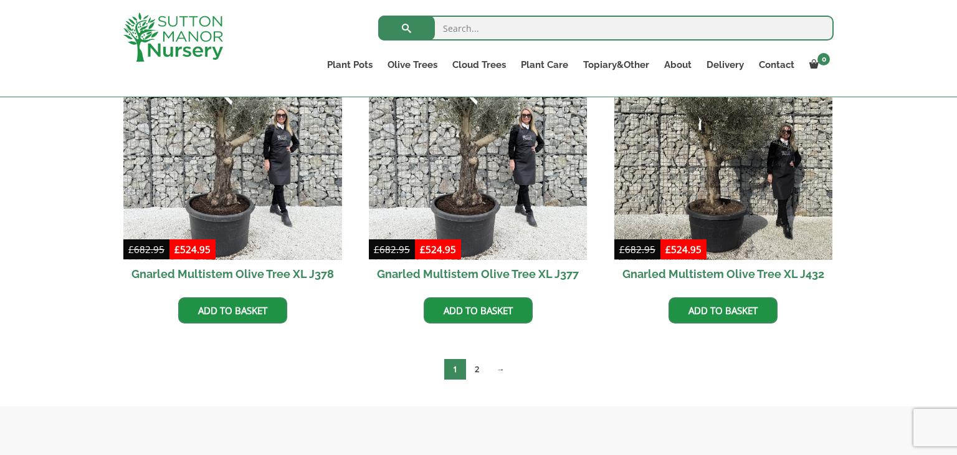
scroll to position [2142, 0]
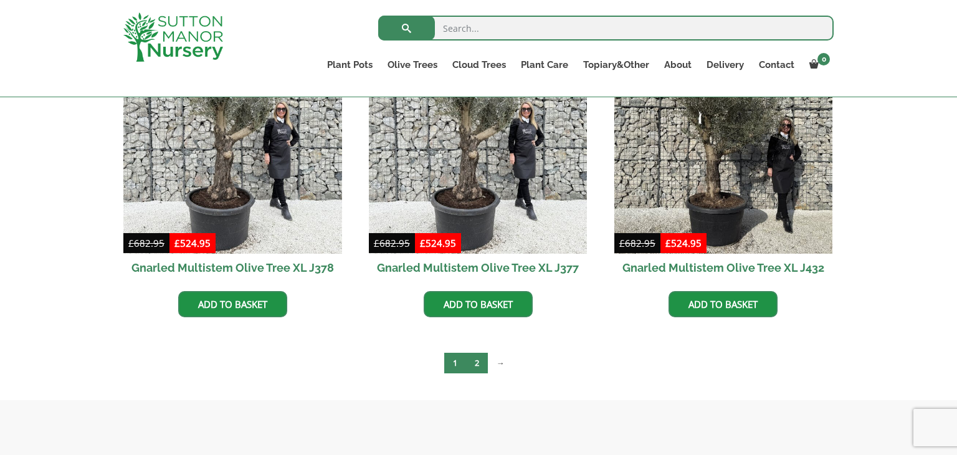
click at [480, 364] on link "2" at bounding box center [477, 363] width 22 height 21
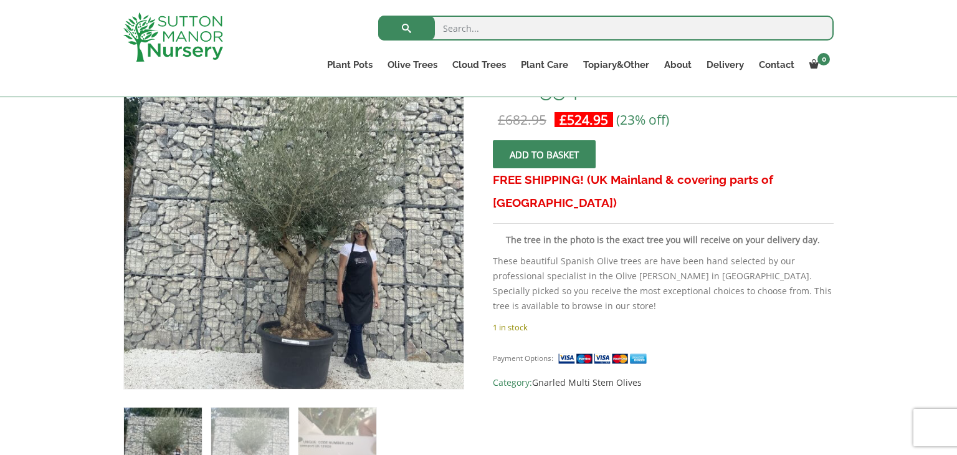
scroll to position [274, 0]
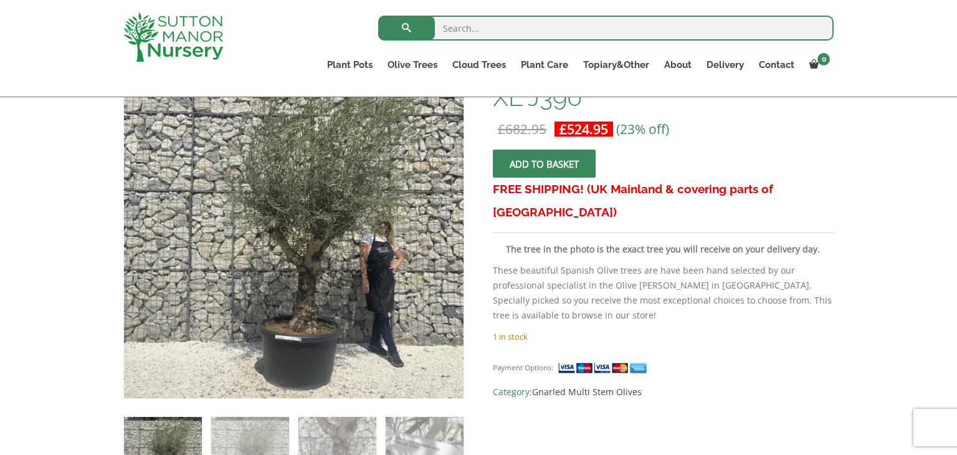
scroll to position [249, 0]
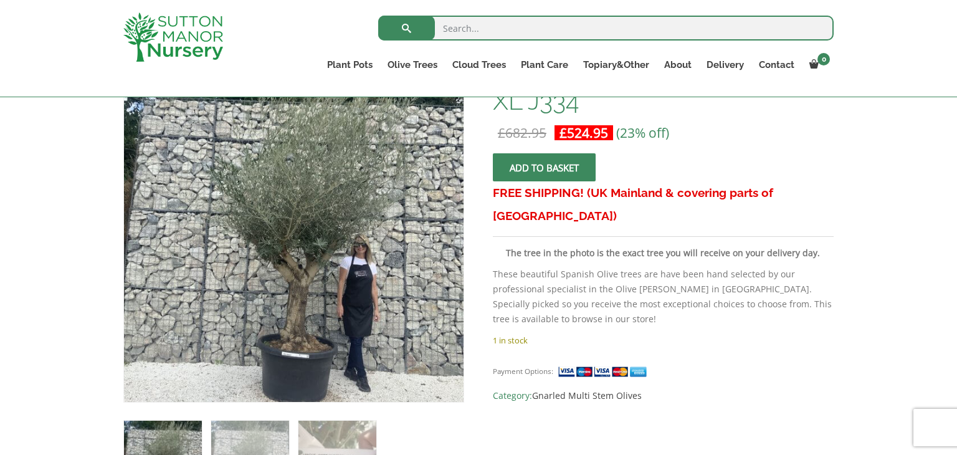
scroll to position [249, 0]
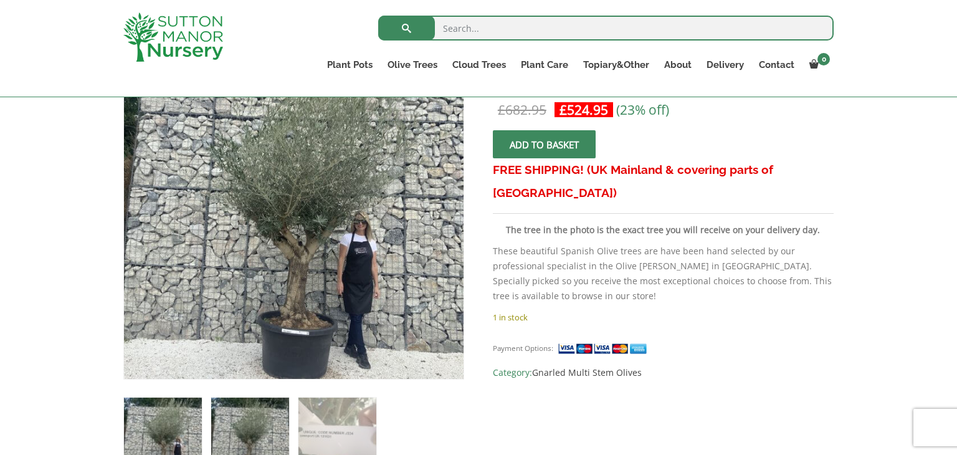
click at [271, 424] on img at bounding box center [250, 436] width 78 height 78
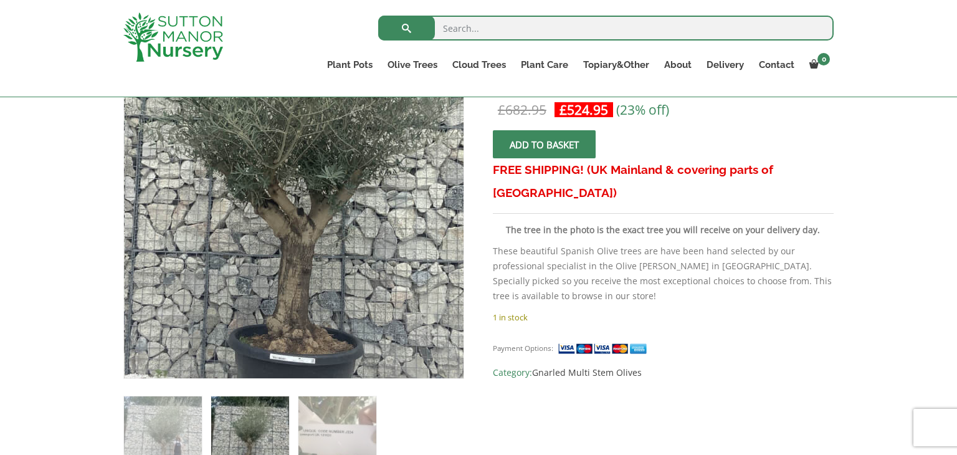
click at [287, 272] on img at bounding box center [300, 157] width 623 height 623
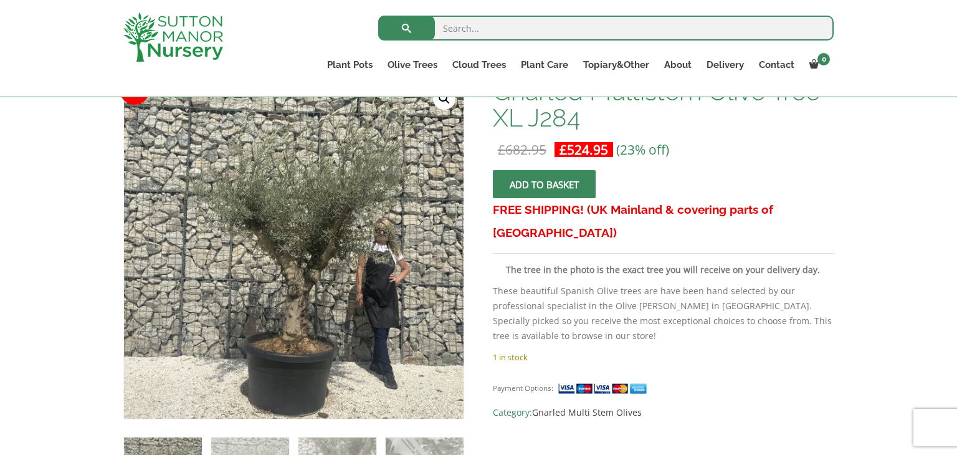
scroll to position [224, 0]
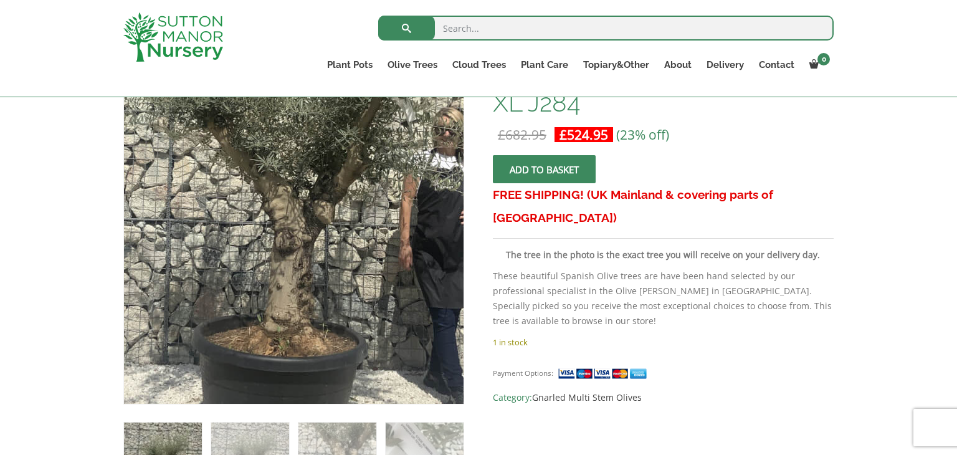
click at [303, 318] on img at bounding box center [285, 164] width 623 height 623
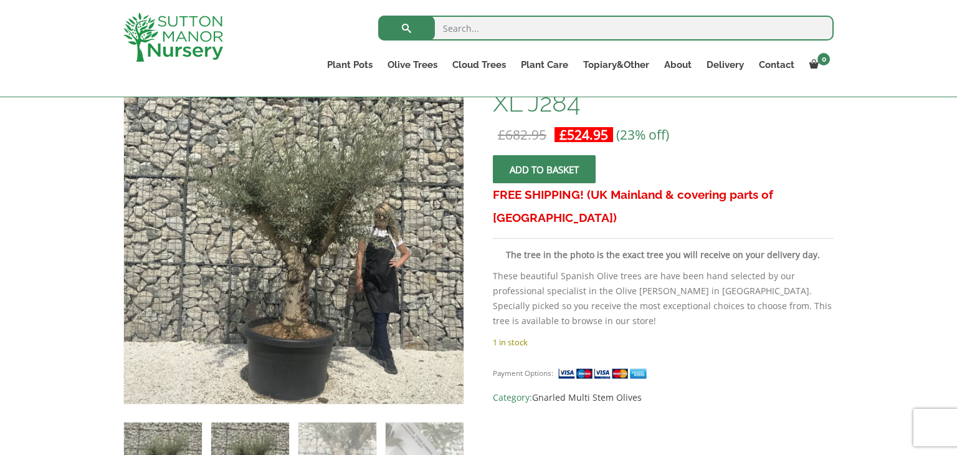
click at [274, 441] on img at bounding box center [250, 461] width 78 height 78
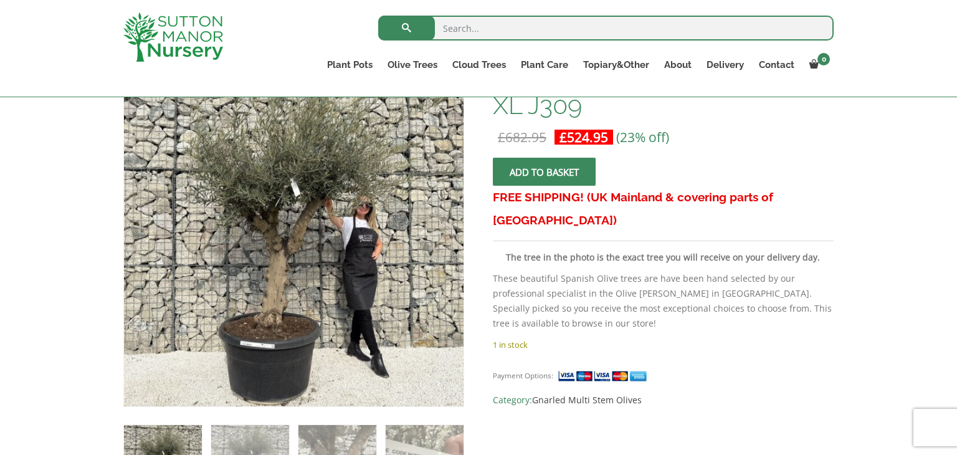
scroll to position [224, 0]
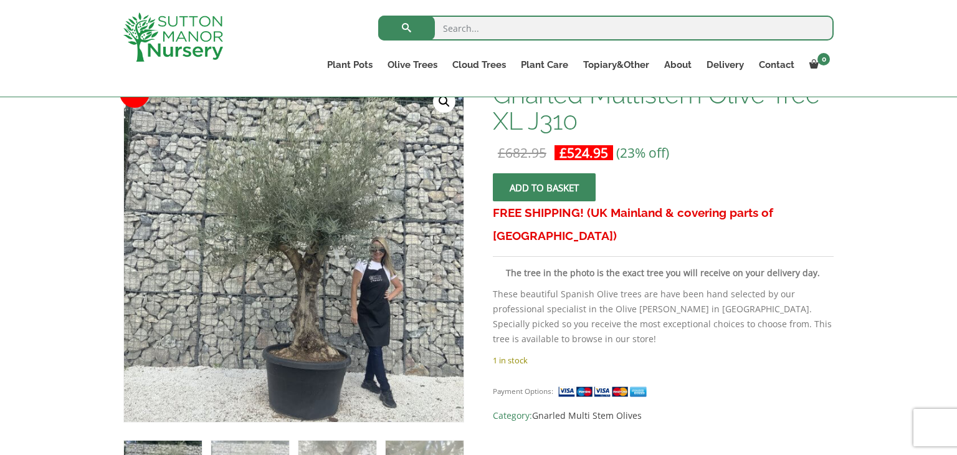
scroll to position [224, 0]
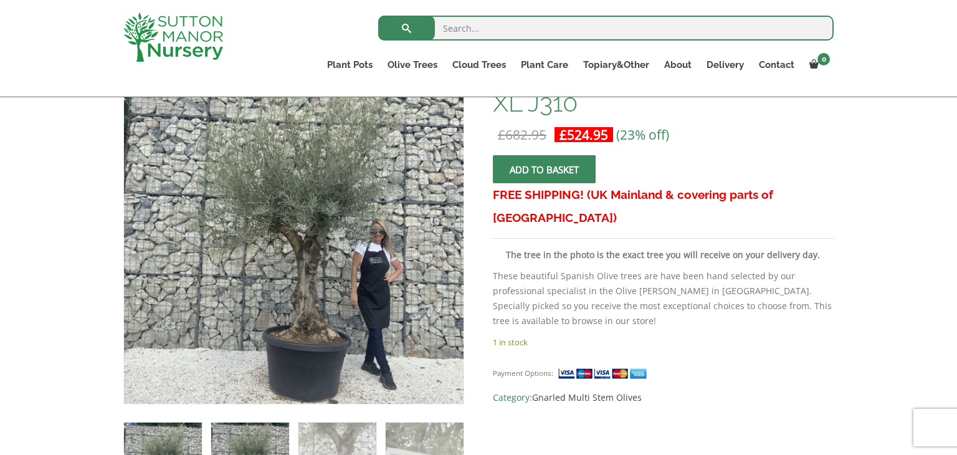
click at [241, 450] on img at bounding box center [250, 461] width 78 height 78
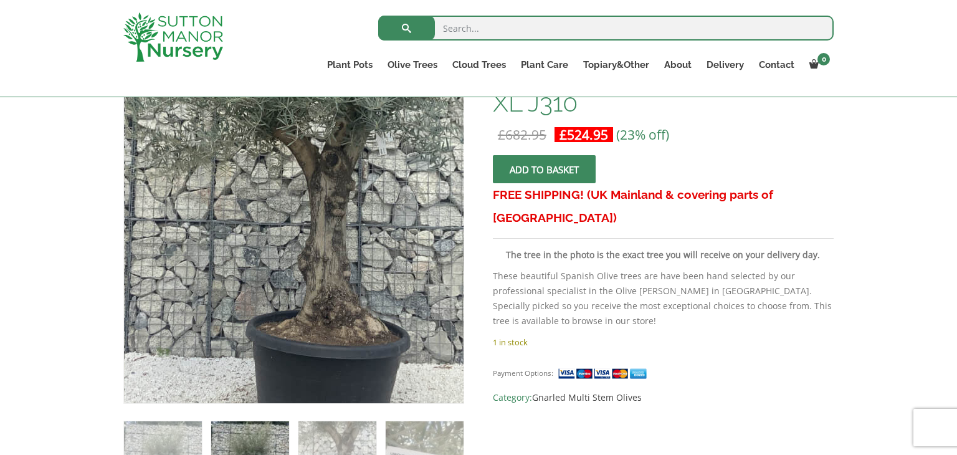
click at [283, 336] on img at bounding box center [303, 148] width 623 height 623
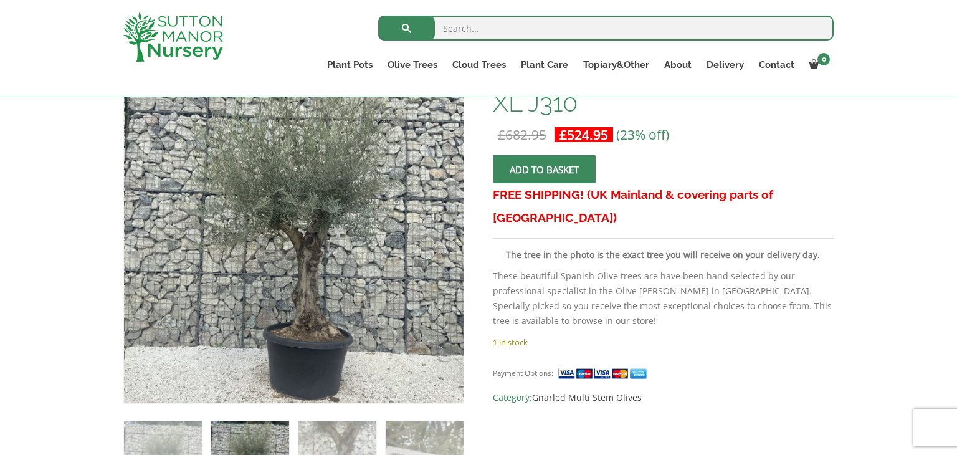
click at [235, 423] on img at bounding box center [250, 460] width 78 height 78
click at [181, 427] on img at bounding box center [163, 460] width 78 height 78
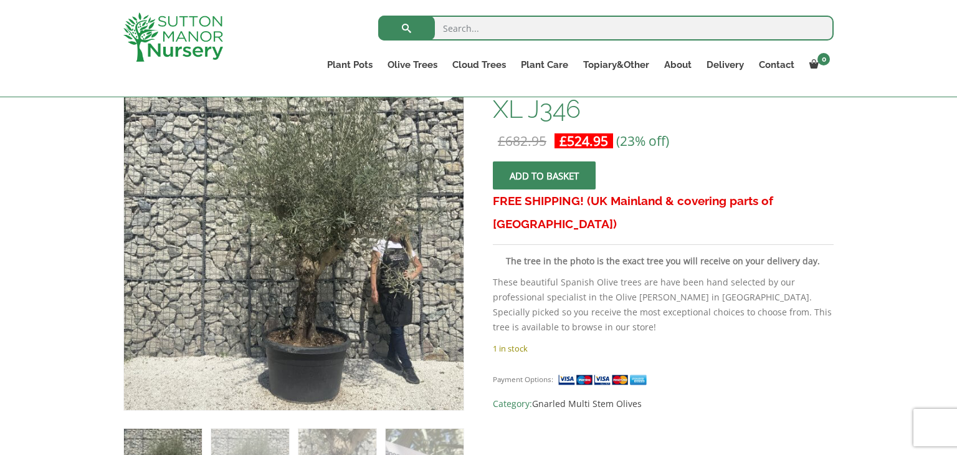
scroll to position [224, 0]
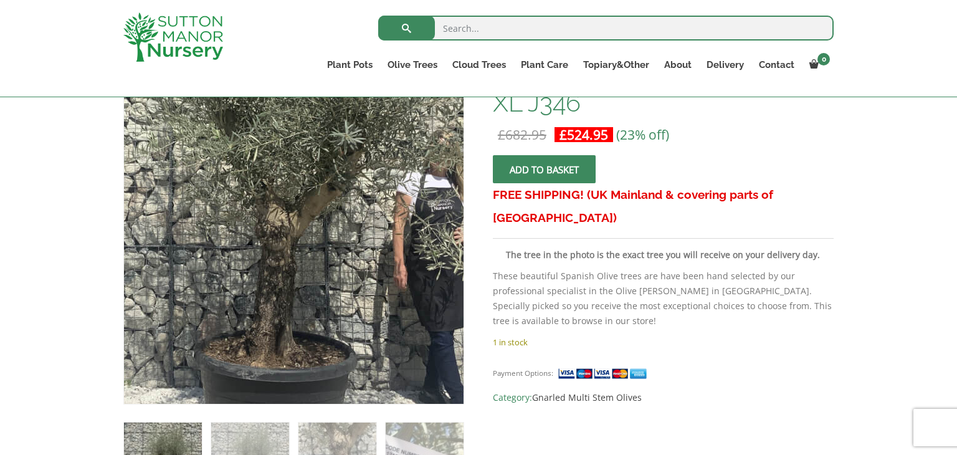
click at [343, 306] on img at bounding box center [252, 173] width 623 height 623
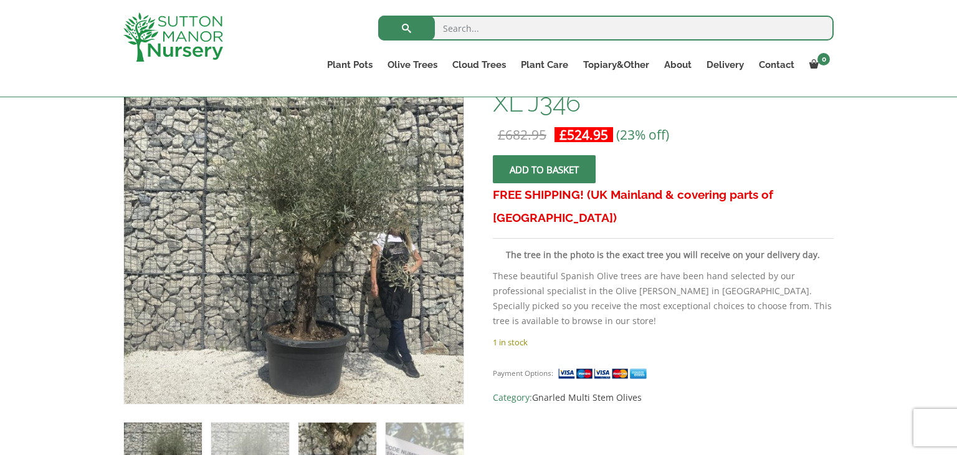
click at [306, 425] on img at bounding box center [337, 461] width 78 height 78
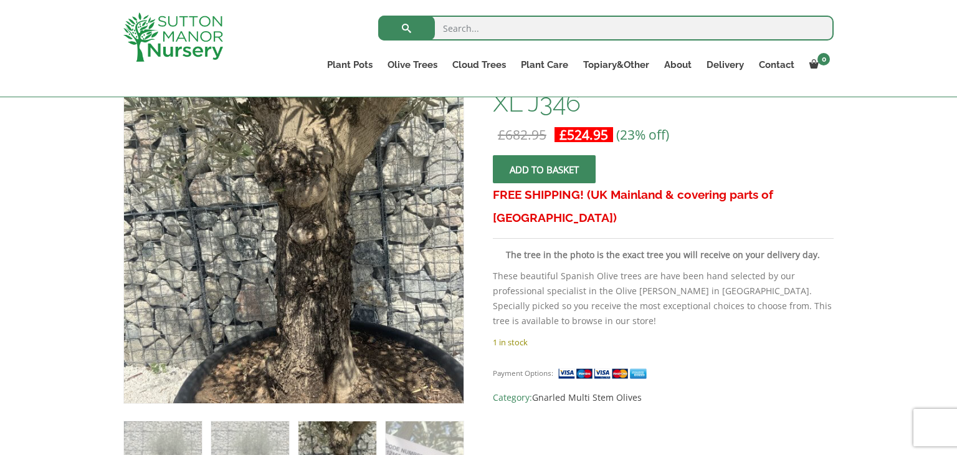
click at [313, 437] on img at bounding box center [337, 460] width 78 height 78
click at [262, 434] on img at bounding box center [250, 460] width 78 height 78
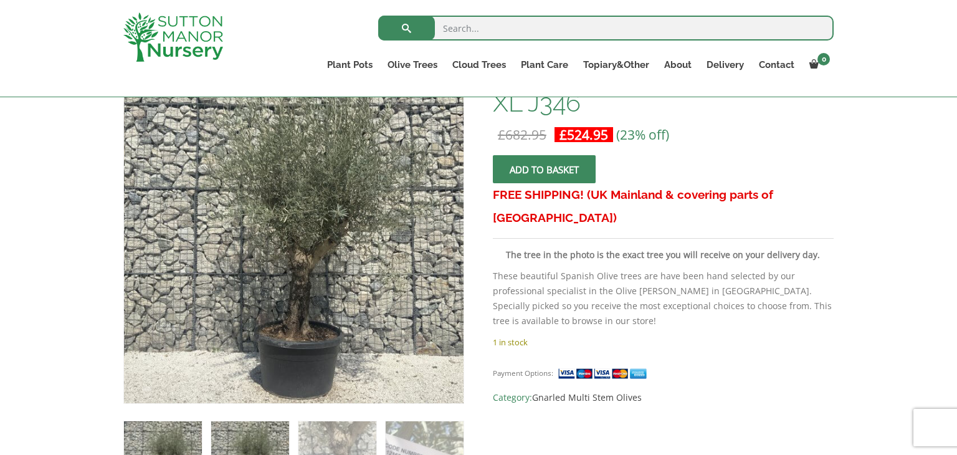
click at [194, 437] on img at bounding box center [163, 460] width 78 height 78
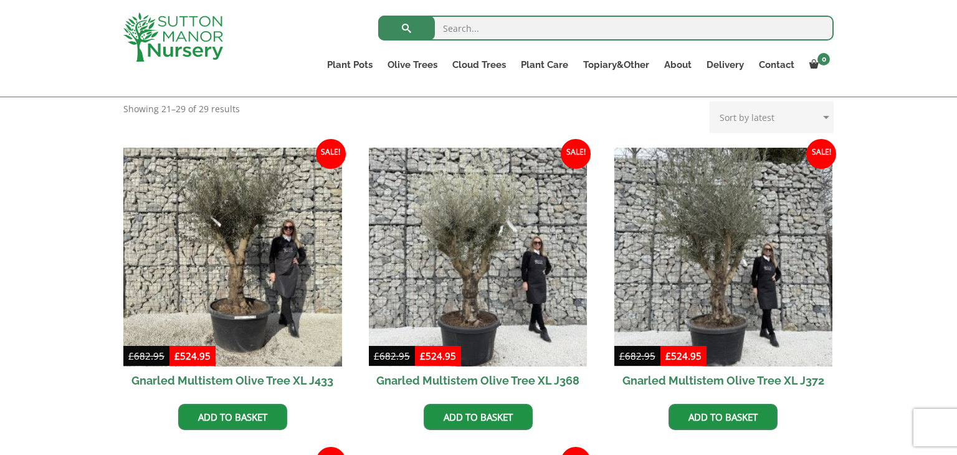
scroll to position [274, 0]
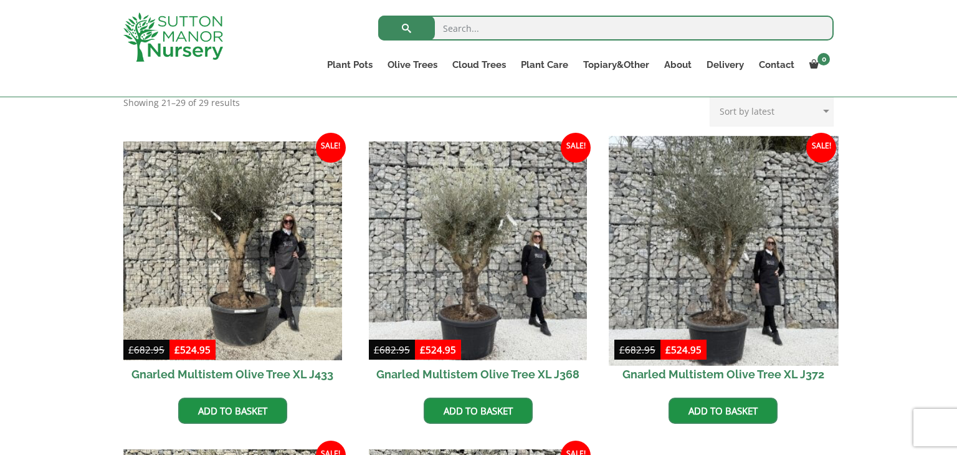
click at [719, 240] on img at bounding box center [722, 250] width 229 height 229
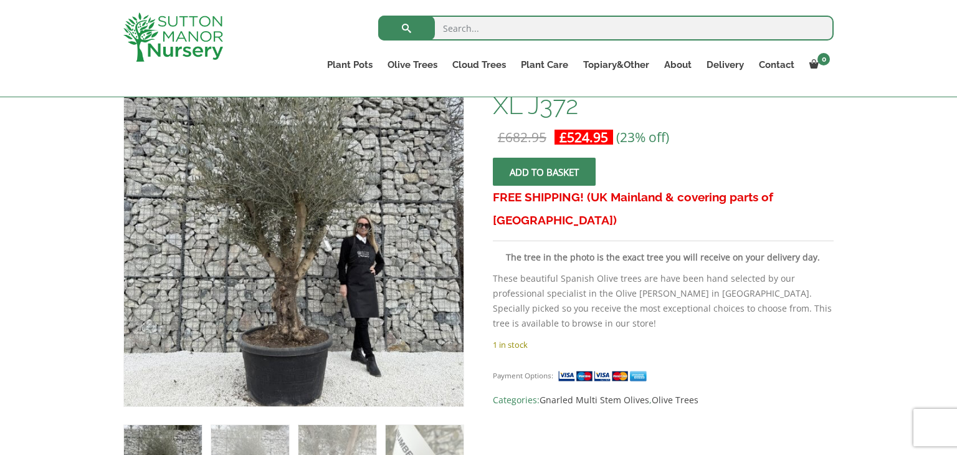
scroll to position [224, 0]
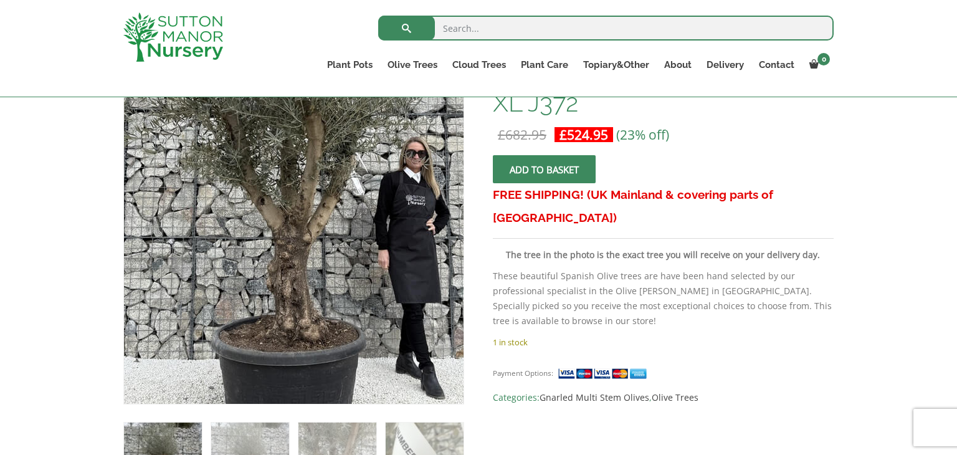
click at [279, 333] on img at bounding box center [303, 172] width 552 height 552
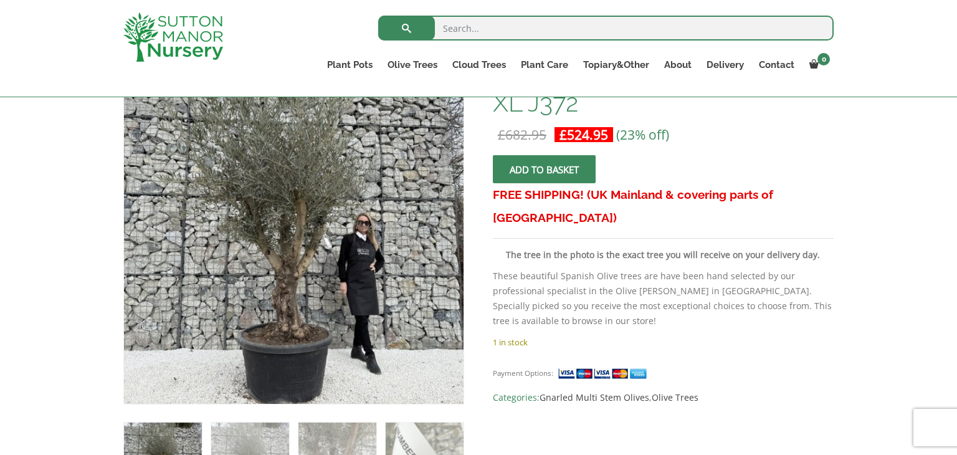
click at [261, 414] on ol at bounding box center [293, 452] width 341 height 97
click at [320, 430] on img at bounding box center [337, 461] width 78 height 78
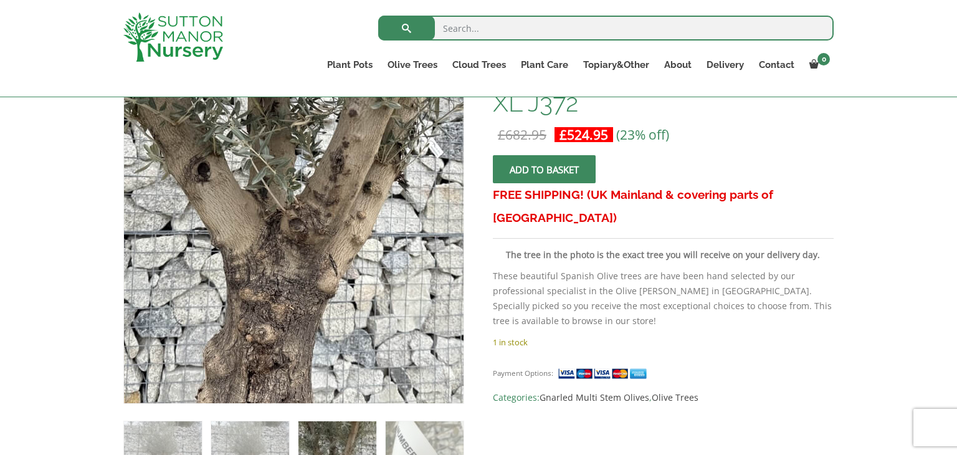
click at [274, 359] on img at bounding box center [307, 156] width 552 height 552
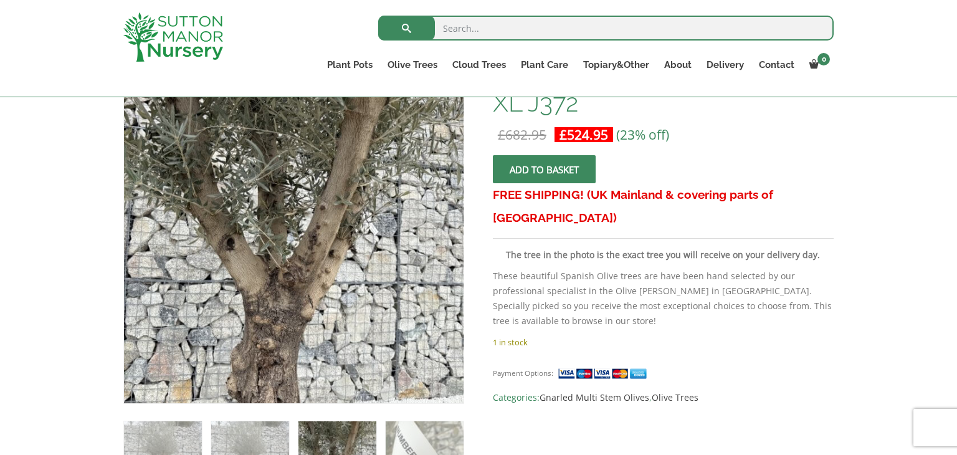
click at [331, 432] on img at bounding box center [337, 460] width 78 height 78
click at [268, 438] on img at bounding box center [250, 460] width 78 height 78
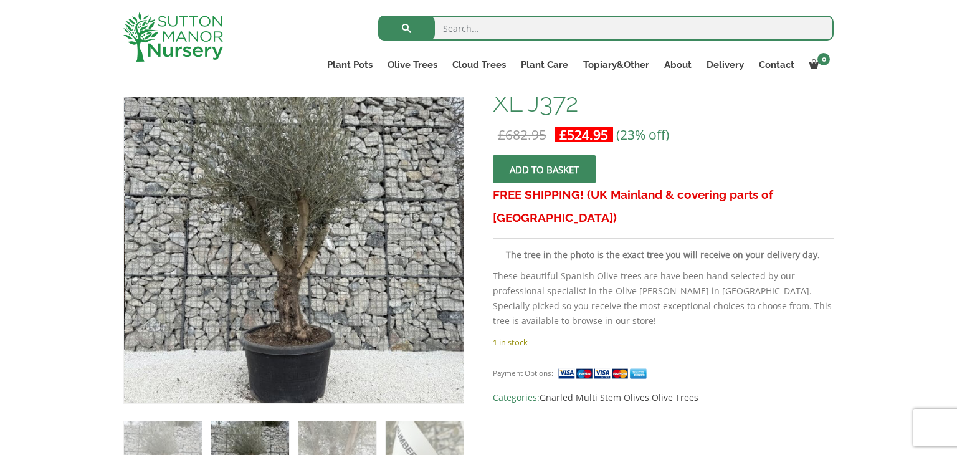
click at [536, 167] on button "Add to basket" at bounding box center [544, 169] width 103 height 28
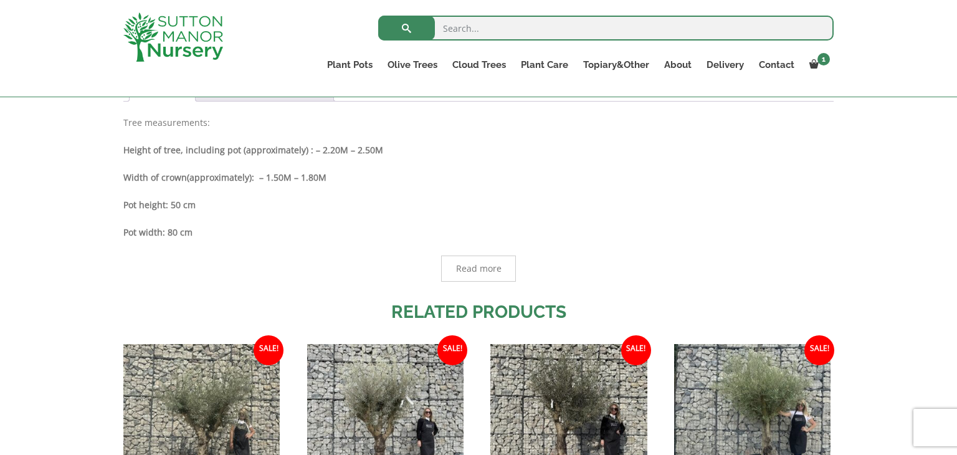
scroll to position [747, 0]
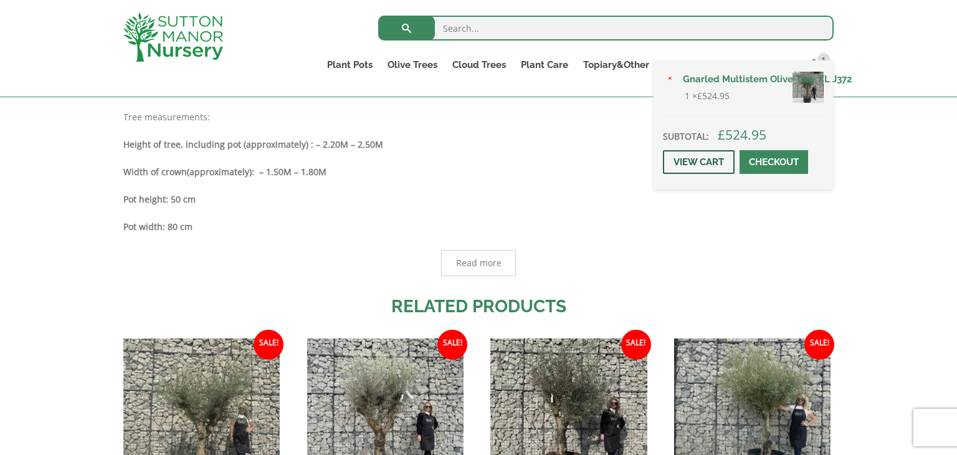
click at [720, 159] on link "View cart" at bounding box center [699, 162] width 72 height 24
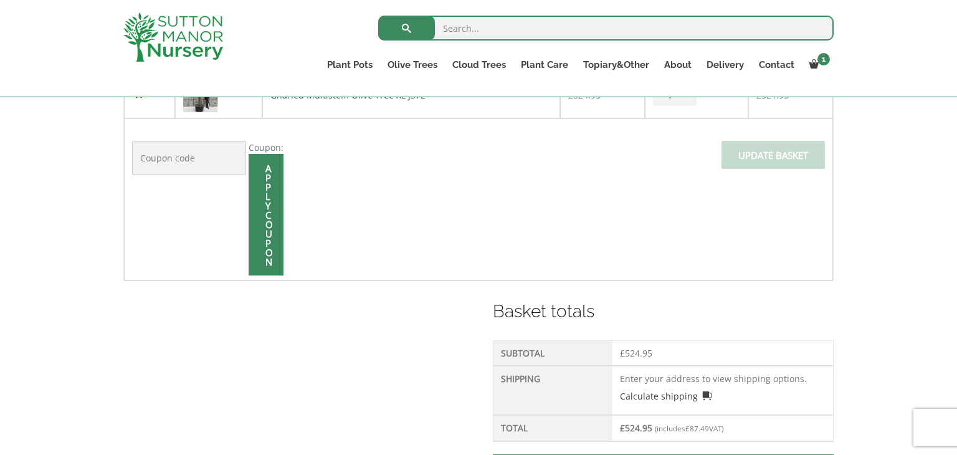
scroll to position [374, 0]
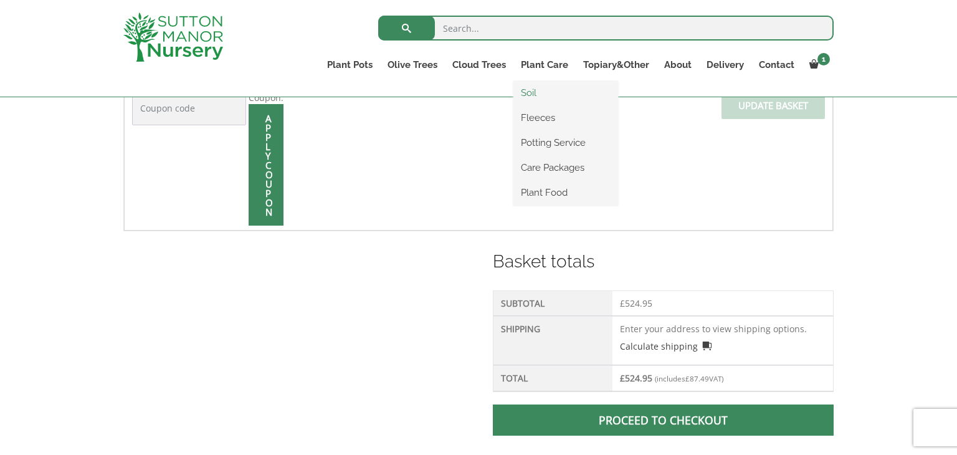
click at [530, 95] on link "Soil" at bounding box center [565, 92] width 105 height 19
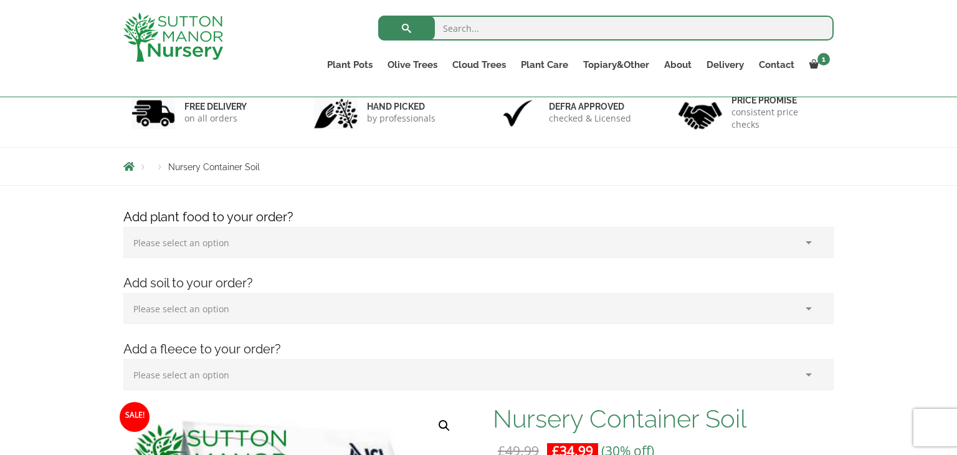
scroll to position [100, 0]
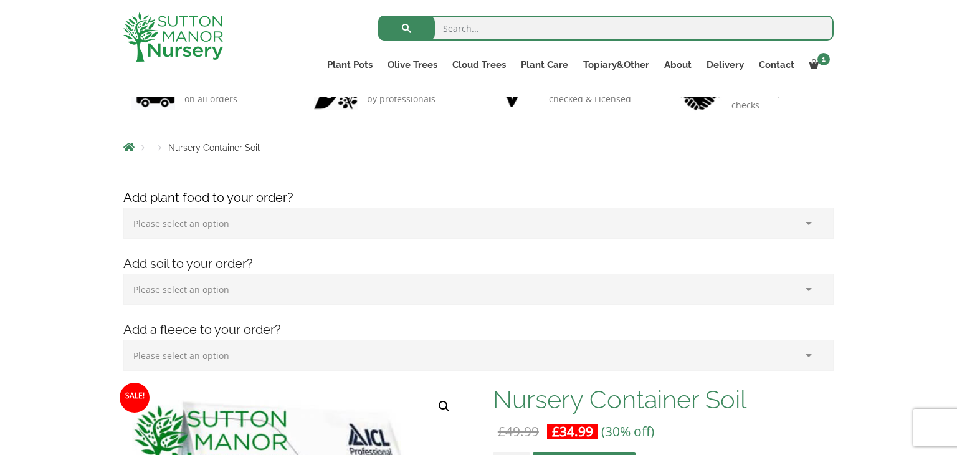
click at [808, 224] on select "Please select an option (x1) 1k Bag (£15.00) (x2) 1k Bag (£30.00) (x3) 1k Bag (…" at bounding box center [478, 222] width 710 height 31
click at [811, 288] on select "Please select an option (x1) 75L Bag (£34.99) (x2) 75L Bag (£69.98) (x3) 75L Ba…" at bounding box center [478, 288] width 710 height 31
select select "(x1) 75L Bag_0"
click at [901, 156] on div "Products Nursery Container Soil" at bounding box center [478, 147] width 957 height 39
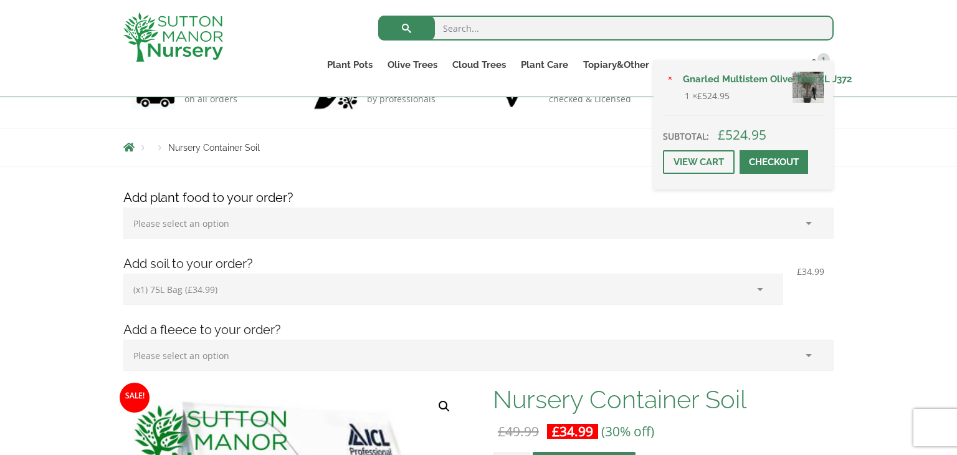
click at [774, 162] on span at bounding box center [774, 162] width 0 height 0
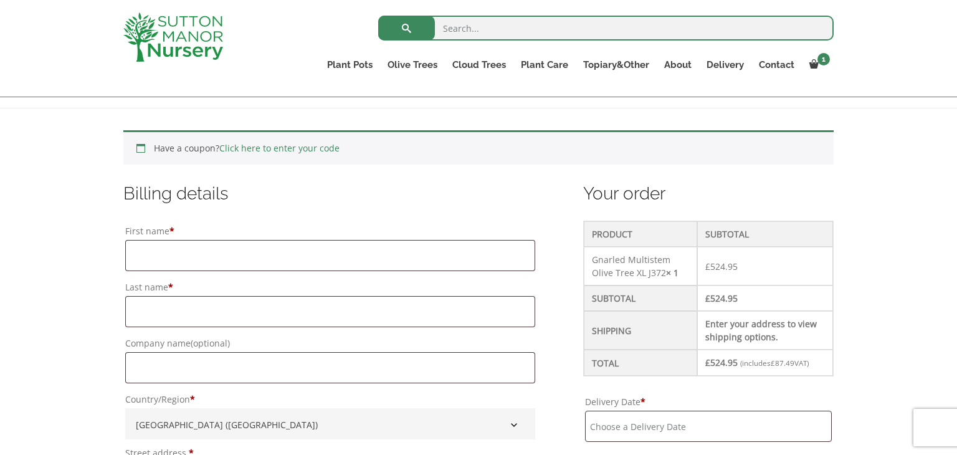
scroll to position [274, 0]
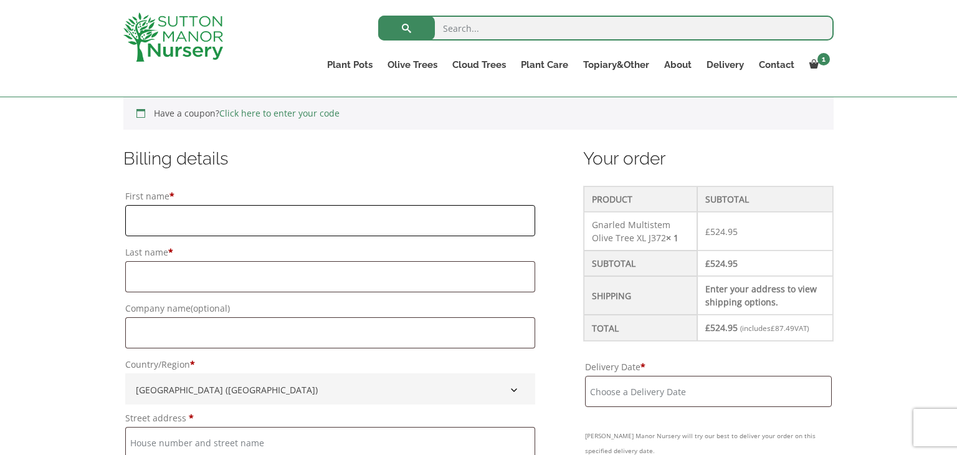
click at [324, 215] on input "First name *" at bounding box center [330, 220] width 410 height 31
type input "Stephen"
type input "Butlin"
type input "[STREET_ADDRESS]"
type input "West [PERSON_NAME]"
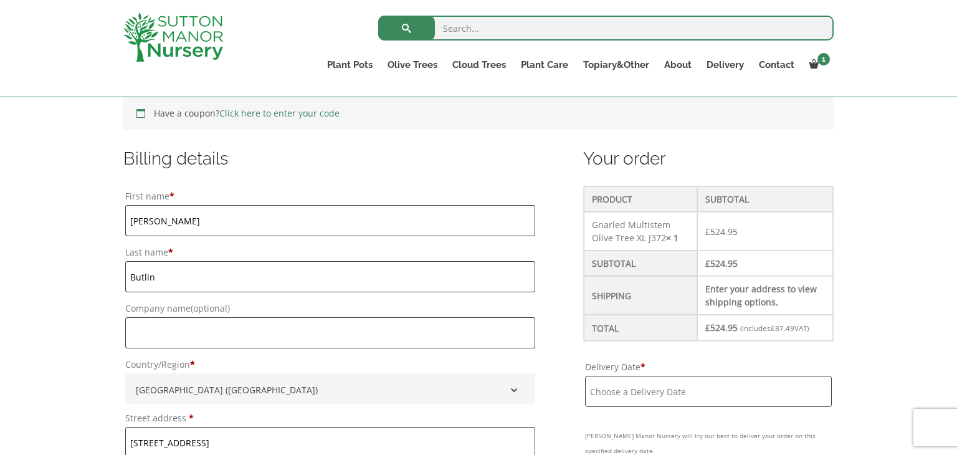
type input "GOOLE"
type input "DN14 9EB"
type input "07779056849"
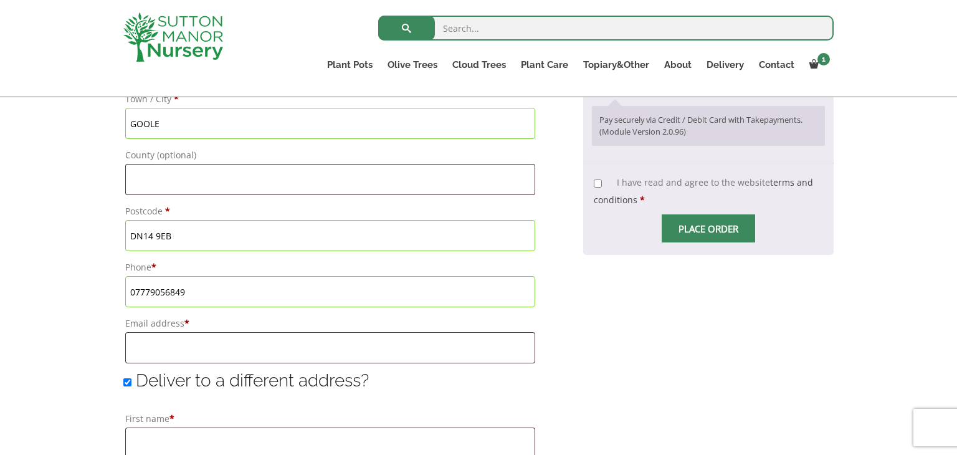
scroll to position [673, 0]
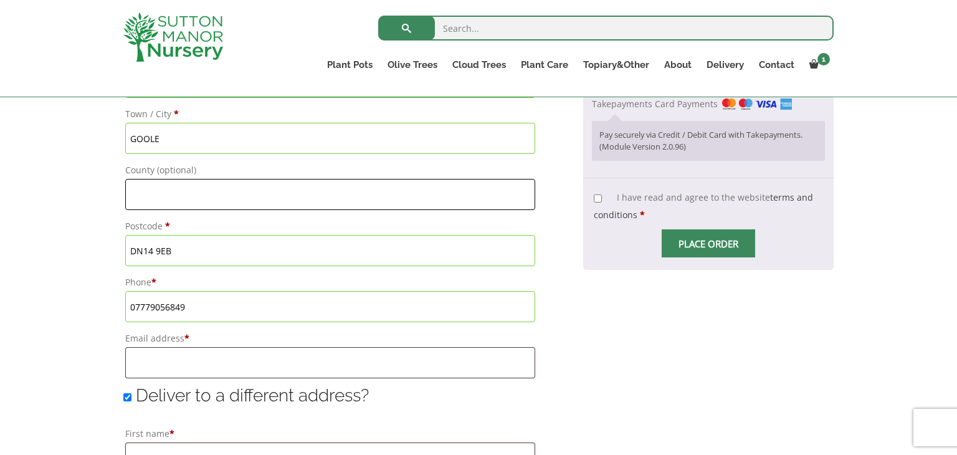
click at [145, 189] on input "County (optional)" at bounding box center [330, 194] width 410 height 31
click at [394, 196] on input "[GEOGRAPHIC_DATA]" at bounding box center [330, 194] width 410 height 31
type input "[GEOGRAPHIC_DATA]"
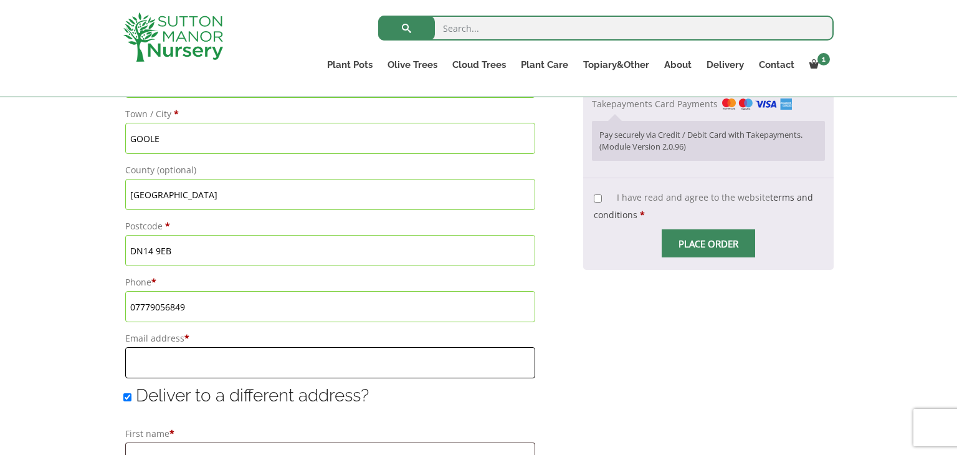
click at [222, 372] on input "Email address *" at bounding box center [330, 362] width 410 height 31
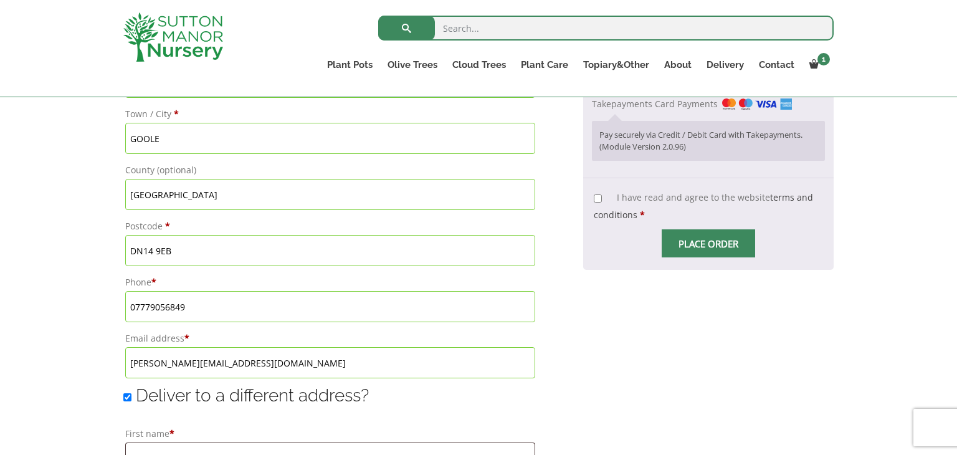
click at [277, 364] on input "stephen.butlin769@btinternet.com" at bounding box center [330, 362] width 410 height 31
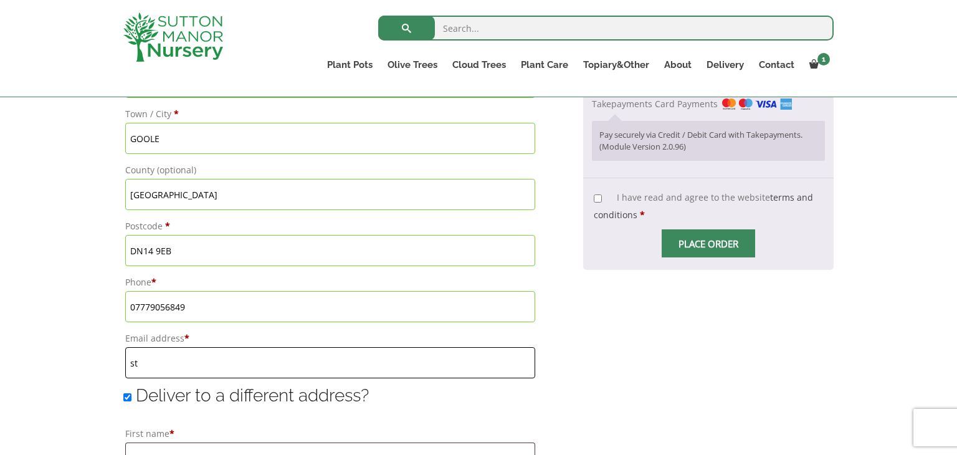
type input "s"
type input "[EMAIL_ADDRESS][DOMAIN_NAME]"
click at [128, 397] on input "Deliver to a different address?" at bounding box center [127, 397] width 8 height 8
checkbox input "false"
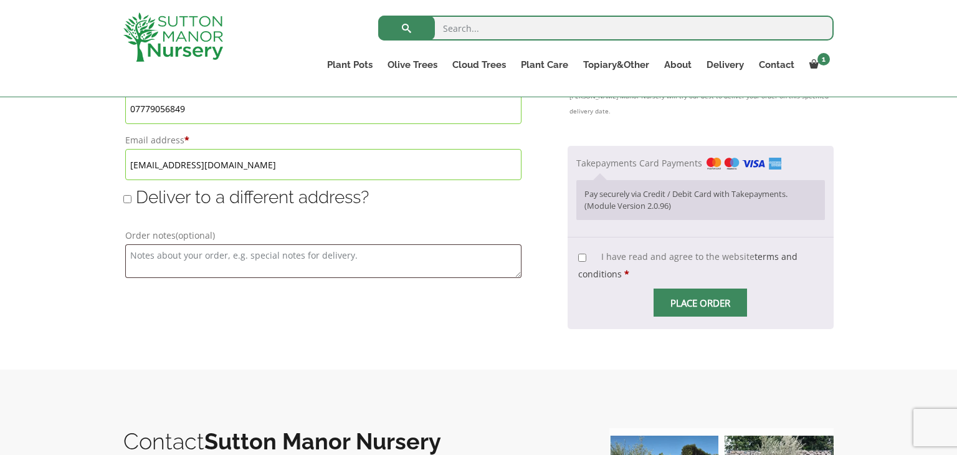
scroll to position [872, 0]
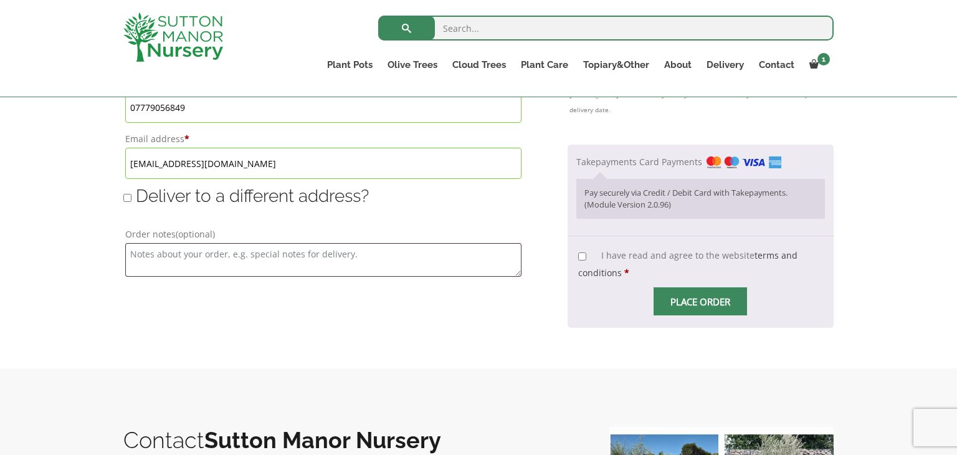
click at [583, 256] on input "I have read and agree to the website terms and conditions *" at bounding box center [582, 256] width 8 height 8
checkbox input "true"
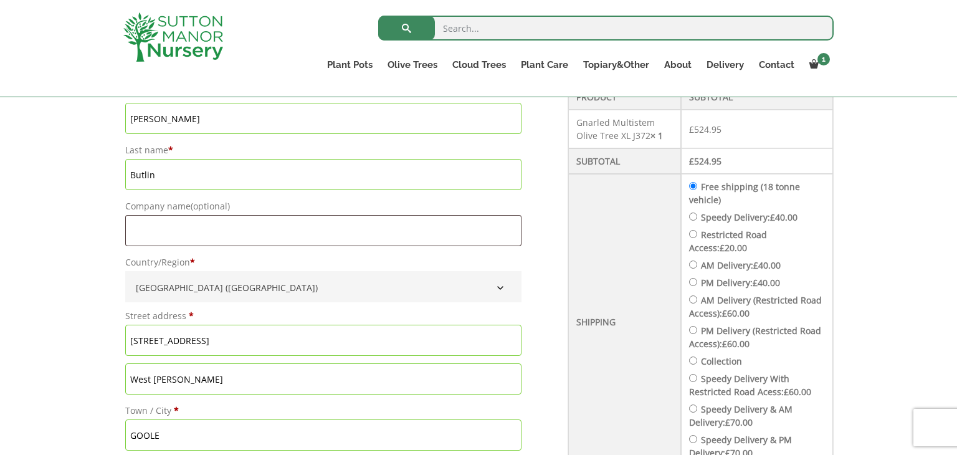
scroll to position [374, 0]
click at [697, 235] on input "Restricted Road Access: £ 20.00" at bounding box center [693, 236] width 8 height 8
radio input "true"
click at [865, 197] on div "Have a coupon? Click here to enter your code Apply coupon Billing details First…" at bounding box center [478, 420] width 957 height 892
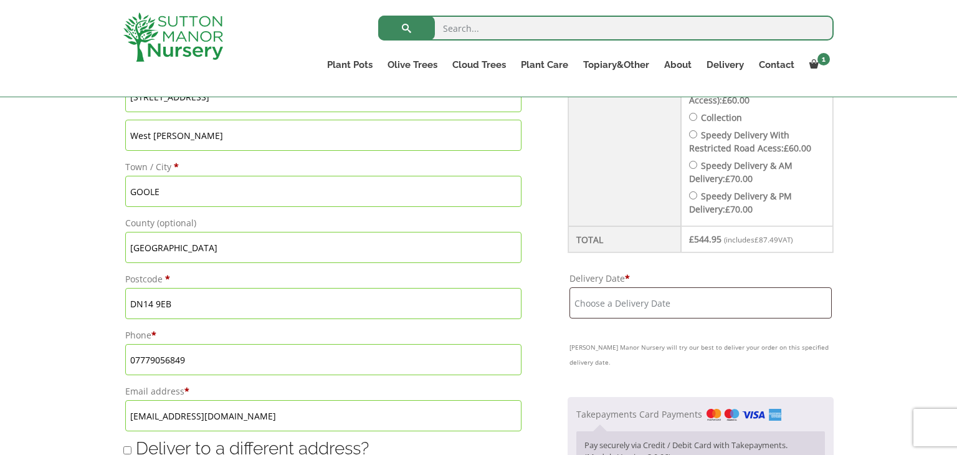
scroll to position [673, 0]
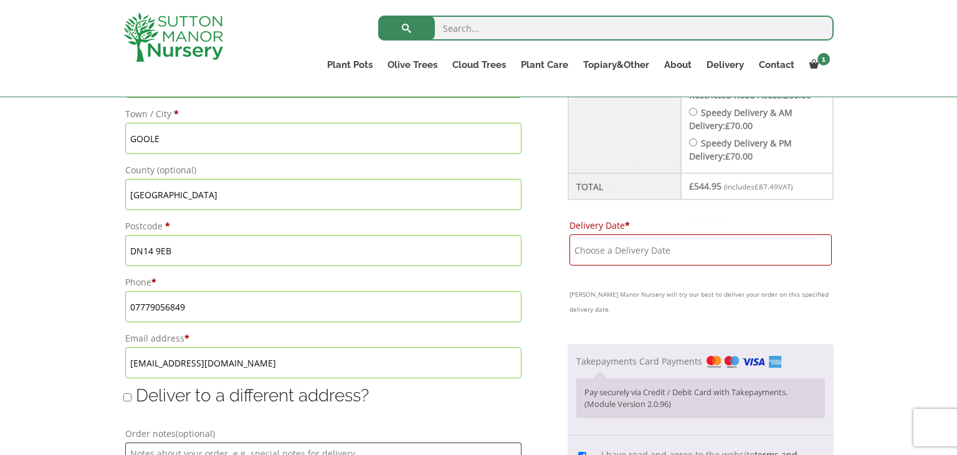
click at [614, 254] on input "Delivery Date *" at bounding box center [700, 249] width 262 height 31
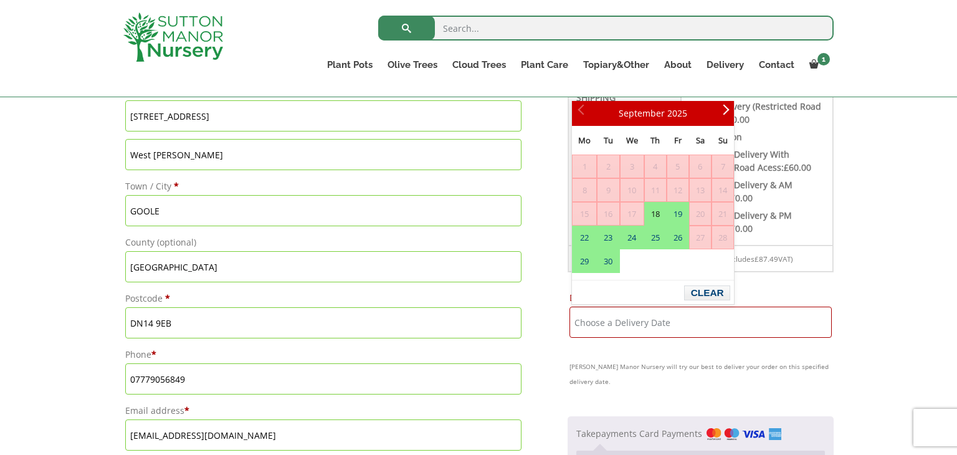
scroll to position [598, 0]
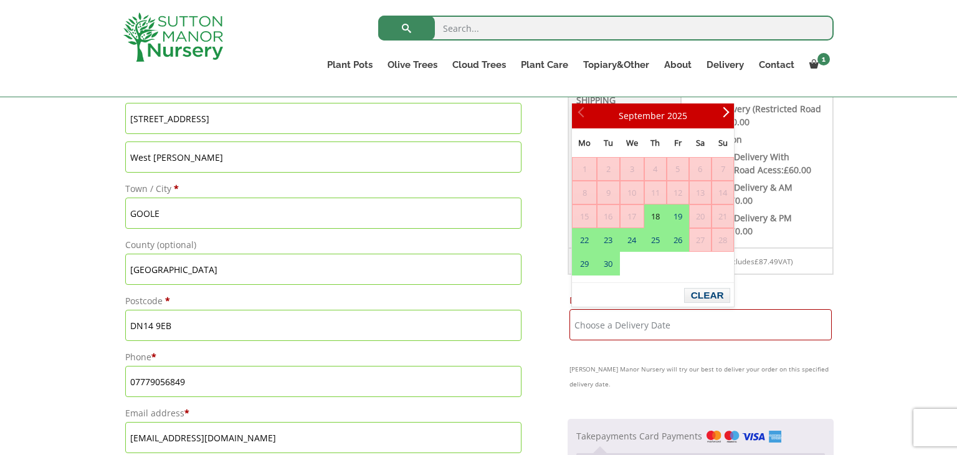
click at [656, 219] on link "18" at bounding box center [655, 216] width 21 height 22
type input "[DATE]"
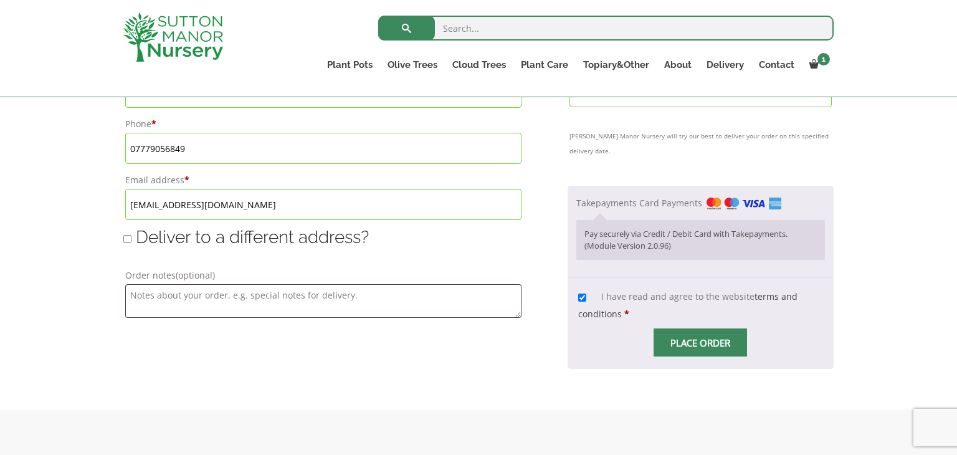
scroll to position [847, 0]
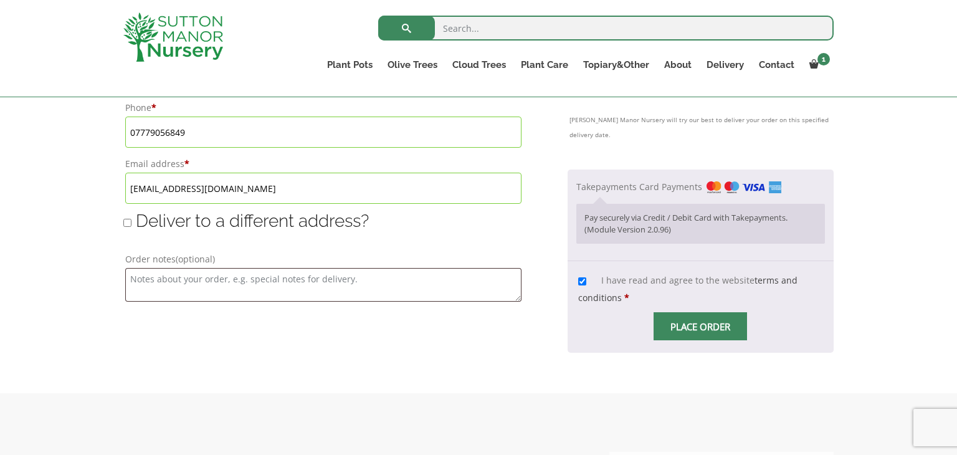
click at [700, 326] on span "Checkout" at bounding box center [700, 326] width 0 height 0
click at [708, 215] on p "Pay securely via Credit / Debit Card with Takepayments. (Module Version 2.0.96)" at bounding box center [700, 224] width 232 height 24
click at [749, 182] on img "Checkout" at bounding box center [743, 187] width 75 height 12
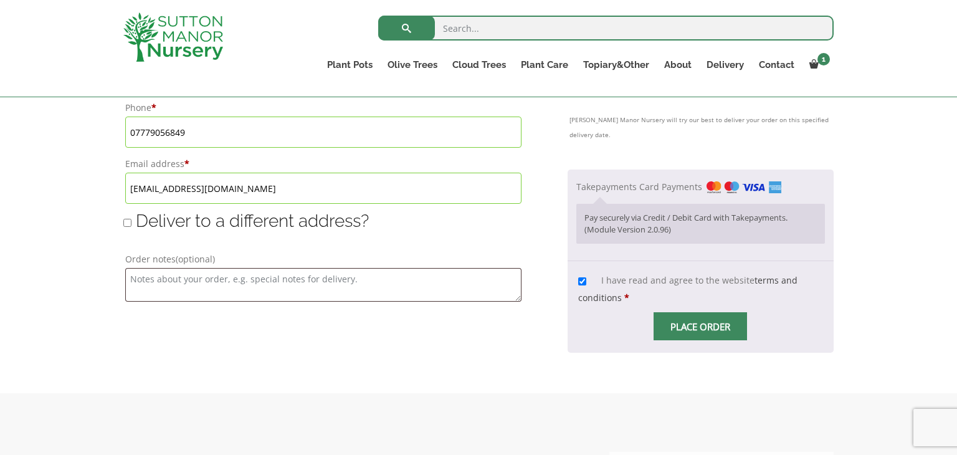
click at [0, 0] on input "Takepayments Card Payments" at bounding box center [0, 0] width 0 height 0
click at [480, 292] on textarea "Order notes (optional)" at bounding box center [323, 285] width 396 height 34
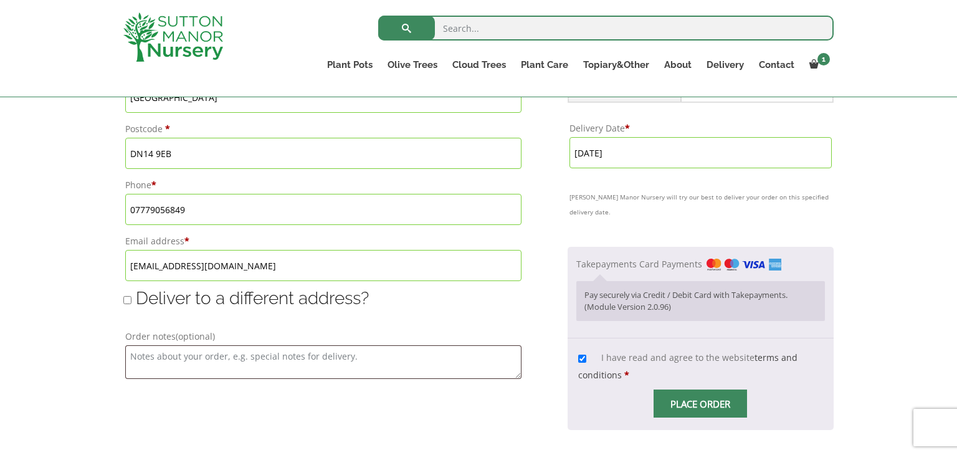
scroll to position [772, 0]
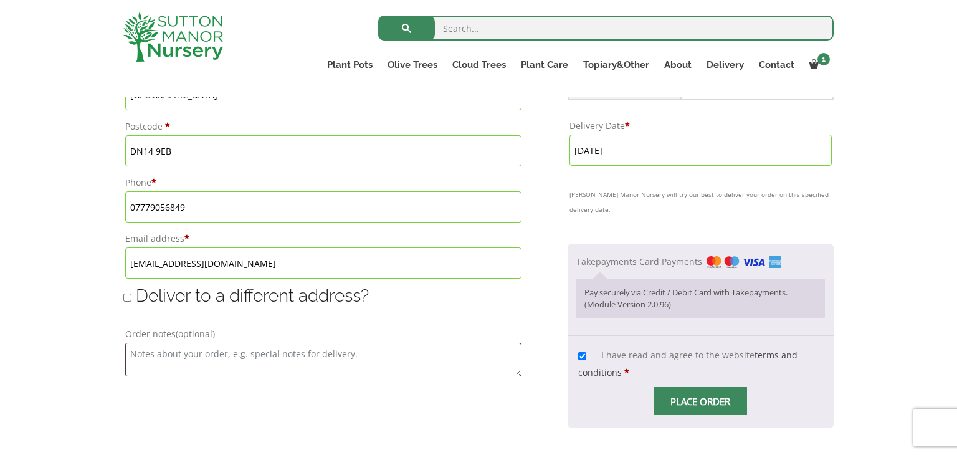
click at [600, 258] on label "Takepayments Card Payments" at bounding box center [678, 261] width 205 height 12
click at [0, 0] on input "Takepayments Card Payments" at bounding box center [0, 0] width 0 height 0
click at [714, 260] on img "Checkout" at bounding box center [743, 262] width 75 height 12
click at [0, 0] on input "Takepayments Card Payments" at bounding box center [0, 0] width 0 height 0
click at [676, 293] on p "Pay securely via Credit / Debit Card with Takepayments. (Module Version 2.0.96)" at bounding box center [700, 298] width 232 height 24
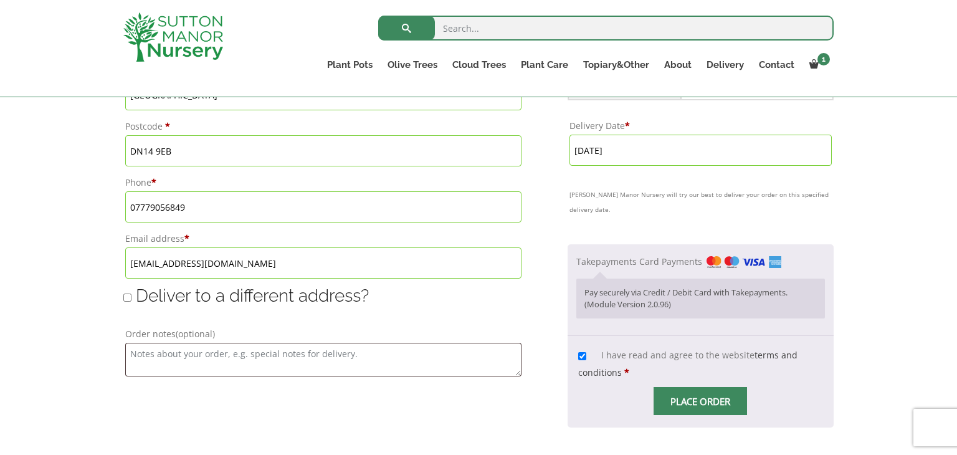
click at [693, 397] on input "Place order" at bounding box center [699, 401] width 93 height 28
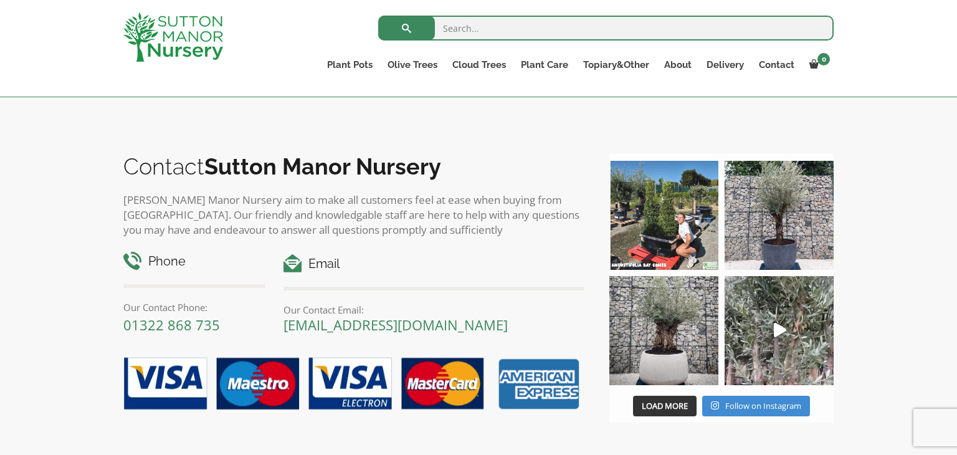
scroll to position [897, 0]
